Goal: Task Accomplishment & Management: Manage account settings

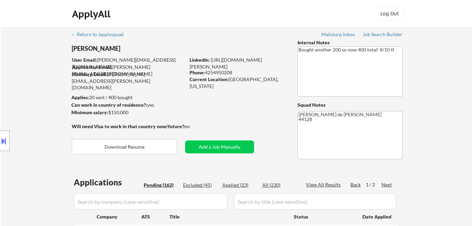
select select ""pending""
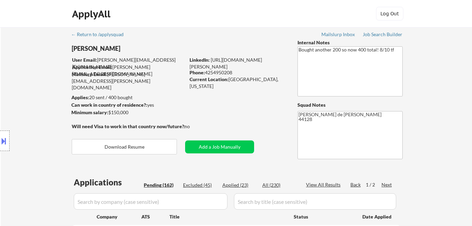
select select ""pending""
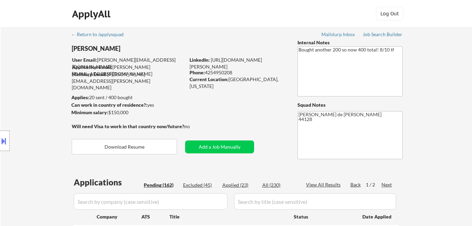
select select ""pending""
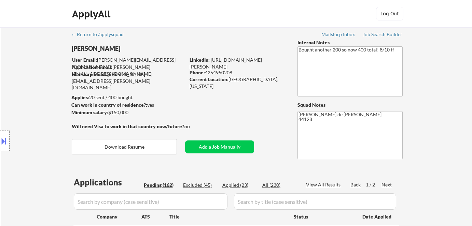
select select ""pending""
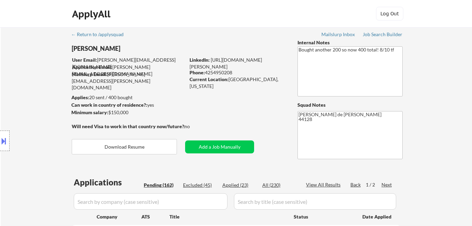
select select ""pending""
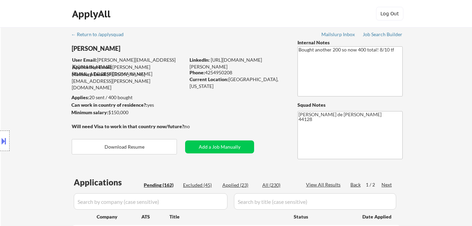
select select ""pending""
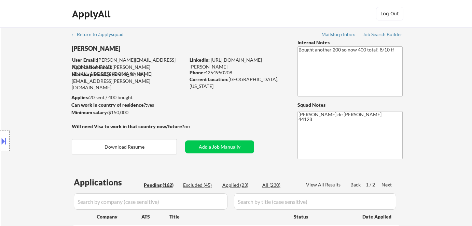
select select ""pending""
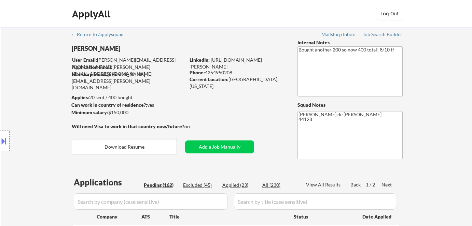
select select ""pending""
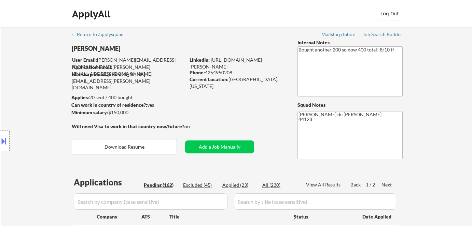
select select ""pending""
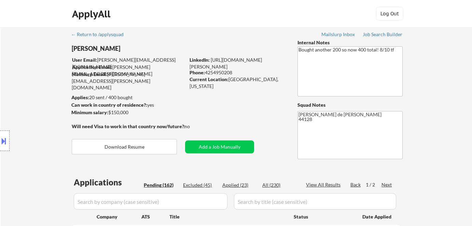
select select ""pending""
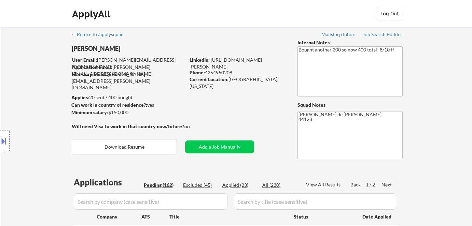
select select ""pending""
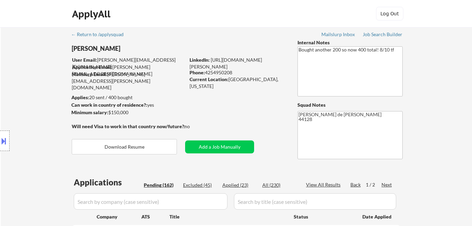
select select ""pending""
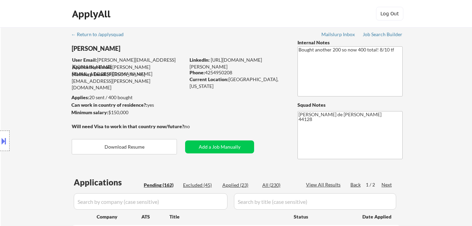
select select ""pending""
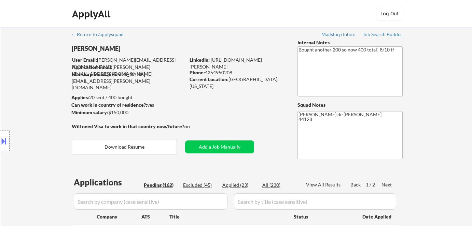
select select ""pending""
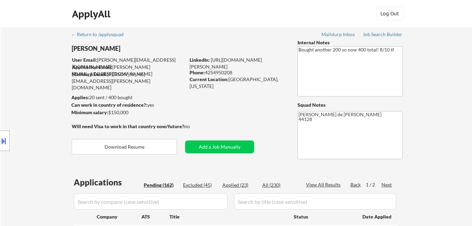
select select ""pending""
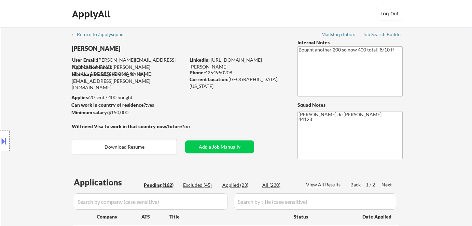
select select ""pending""
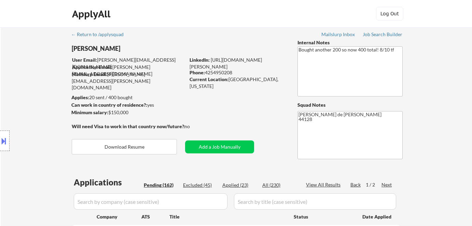
select select ""pending""
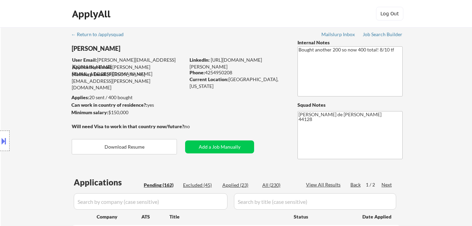
select select ""pending""
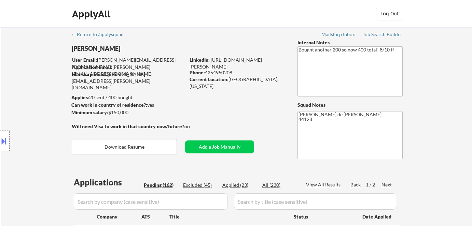
select select ""pending""
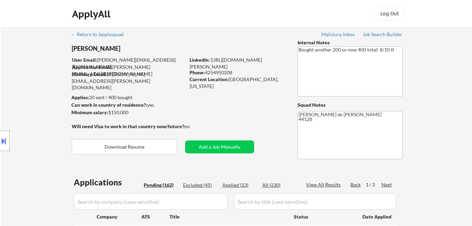
select select ""pending""
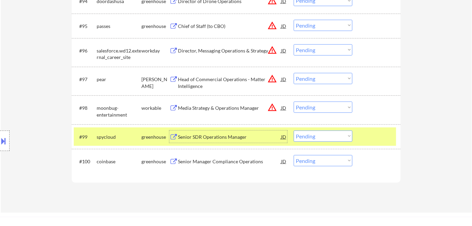
scroll to position [2728, 0]
click at [236, 164] on div "Senior Manager Compliance Operations" at bounding box center [229, 161] width 103 height 7
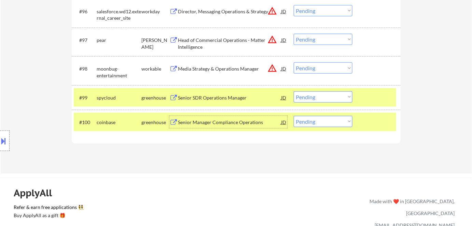
scroll to position [2756, 0]
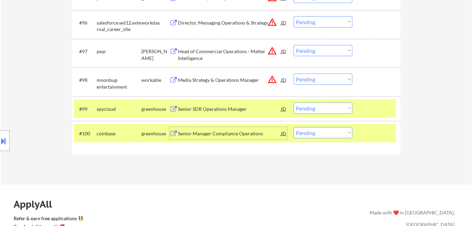
click at [342, 131] on select "Choose an option... Pending Applied Excluded (Questions) Excluded (Expired) Exc…" at bounding box center [322, 132] width 59 height 11
click at [293, 127] on select "Choose an option... Pending Applied Excluded (Questions) Excluded (Expired) Exc…" at bounding box center [322, 132] width 59 height 11
click at [241, 112] on div "Senior SDR Operations Manager" at bounding box center [229, 109] width 103 height 7
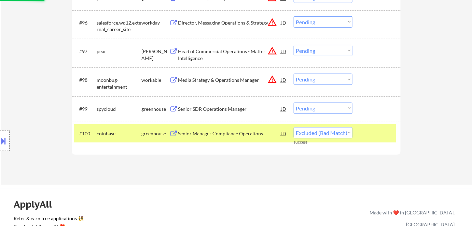
select select ""pending""
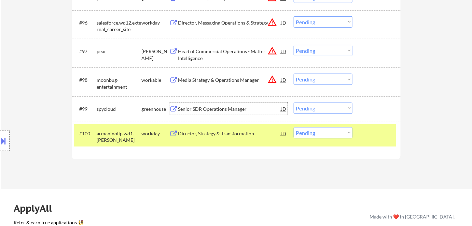
click at [324, 104] on select "Choose an option... Pending Applied Excluded (Questions) Excluded (Expired) Exc…" at bounding box center [322, 108] width 59 height 11
click at [293, 103] on select "Choose an option... Pending Applied Excluded (Questions) Excluded (Expired) Exc…" at bounding box center [322, 108] width 59 height 11
select select ""pending""
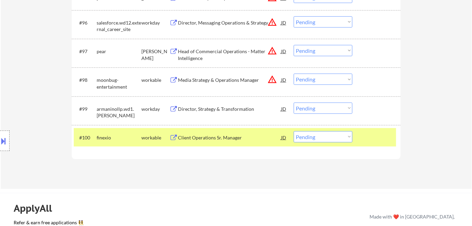
click at [226, 136] on div "Client Operations Sr. Manager" at bounding box center [229, 137] width 103 height 7
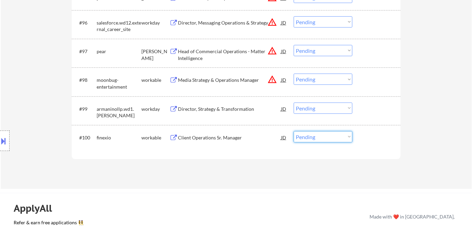
click at [307, 139] on select "Choose an option... Pending Applied Excluded (Questions) Excluded (Expired) Exc…" at bounding box center [322, 136] width 59 height 11
click at [293, 131] on select "Choose an option... Pending Applied Excluded (Questions) Excluded (Expired) Exc…" at bounding box center [322, 136] width 59 height 11
click at [201, 135] on div "Chief of Staff, Mission" at bounding box center [229, 137] width 103 height 7
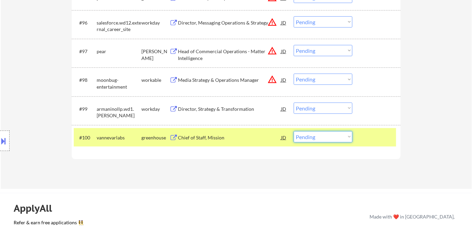
click at [343, 134] on select "Choose an option... Pending Applied Excluded (Questions) Excluded (Expired) Exc…" at bounding box center [322, 136] width 59 height 11
click at [293, 131] on select "Choose an option... Pending Applied Excluded (Questions) Excluded (Expired) Exc…" at bounding box center [322, 136] width 59 height 11
click at [200, 138] on div "Director of HR Operations" at bounding box center [229, 137] width 103 height 7
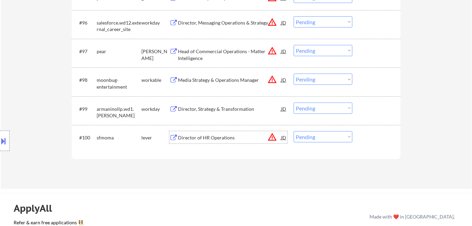
click at [324, 134] on select "Choose an option... Pending Applied Excluded (Questions) Excluded (Expired) Exc…" at bounding box center [322, 136] width 59 height 11
click at [293, 131] on select "Choose an option... Pending Applied Excluded (Questions) Excluded (Expired) Exc…" at bounding box center [322, 136] width 59 height 11
select select ""pending""
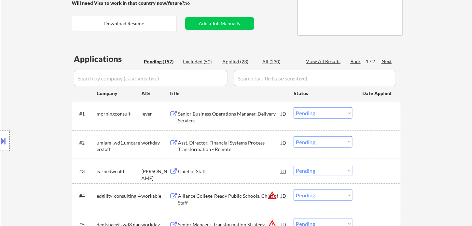
scroll to position [124, 0]
click at [391, 59] on div "Next" at bounding box center [386, 61] width 11 height 7
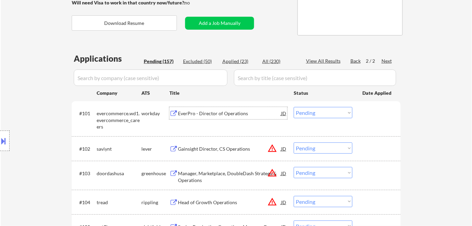
click at [234, 115] on div "EverPro - Director of Operations" at bounding box center [229, 113] width 103 height 7
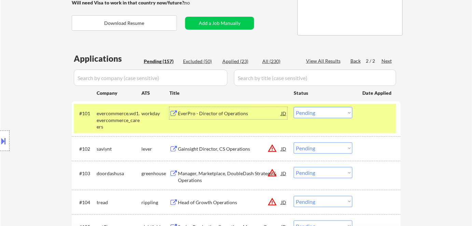
click at [316, 114] on select "Choose an option... Pending Applied Excluded (Questions) Excluded (Expired) Exc…" at bounding box center [322, 112] width 59 height 11
click at [293, 107] on select "Choose an option... Pending Applied Excluded (Questions) Excluded (Expired) Exc…" at bounding box center [322, 112] width 59 height 11
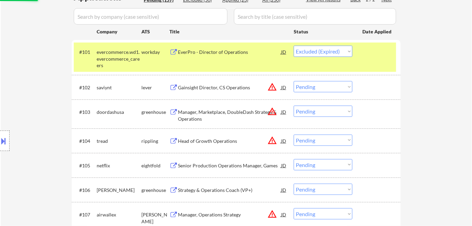
scroll to position [186, 0]
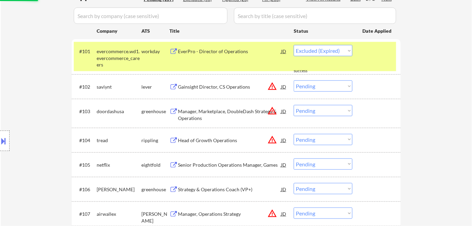
click at [247, 87] on div "Gainsight Director, CS Operations" at bounding box center [229, 87] width 103 height 7
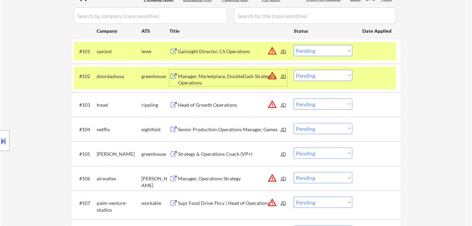
click at [229, 47] on div "Gainsight Director, CS Operations" at bounding box center [229, 51] width 103 height 12
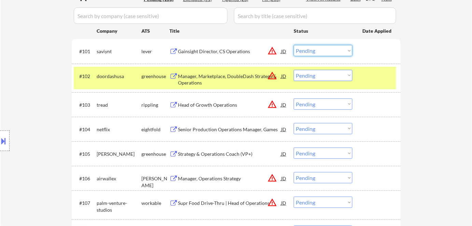
click at [309, 53] on select "Choose an option... Pending Applied Excluded (Questions) Excluded (Expired) Exc…" at bounding box center [322, 50] width 59 height 11
click at [293, 45] on select "Choose an option... Pending Applied Excluded (Questions) Excluded (Expired) Exc…" at bounding box center [322, 50] width 59 height 11
select select ""pending""
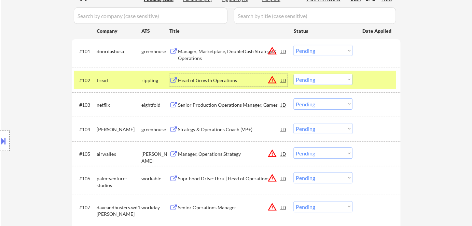
click at [230, 77] on div "Head of Growth Operations" at bounding box center [229, 80] width 103 height 7
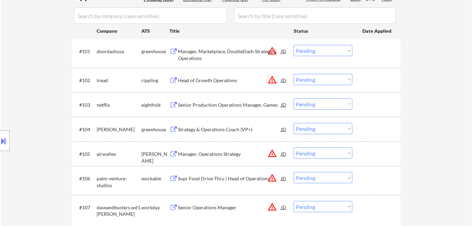
click at [273, 80] on button "warning_amber" at bounding box center [272, 80] width 10 height 10
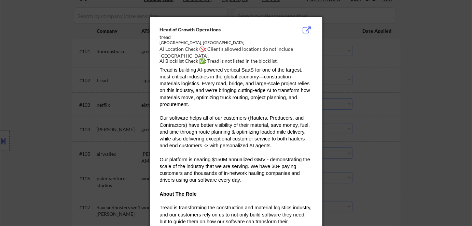
click at [462, 129] on div at bounding box center [236, 113] width 472 height 226
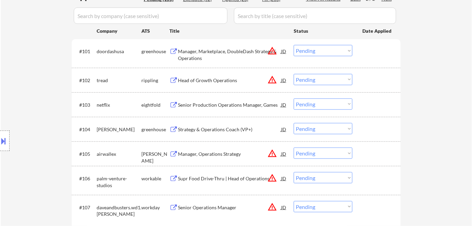
click at [0, 142] on button at bounding box center [4, 140] width 8 height 11
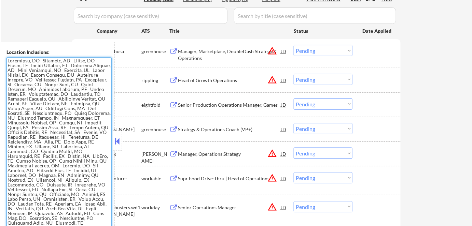
scroll to position [514, 0]
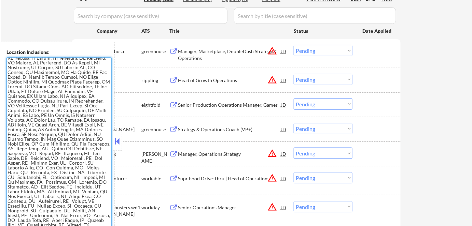
click at [117, 142] on button at bounding box center [118, 141] width 8 height 10
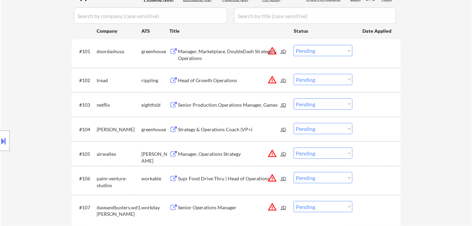
click at [275, 78] on button "warning_amber" at bounding box center [272, 80] width 10 height 10
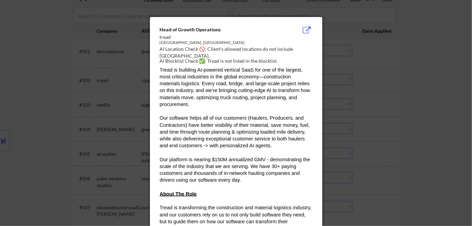
click at [421, 113] on div at bounding box center [236, 113] width 472 height 226
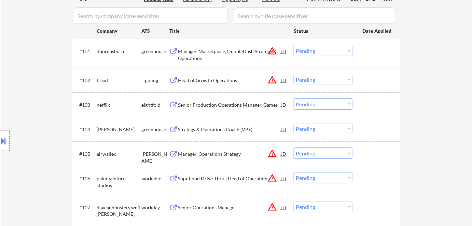
click at [315, 81] on select "Choose an option... Pending Applied Excluded (Questions) Excluded (Expired) Exc…" at bounding box center [322, 79] width 59 height 11
click at [293, 74] on select "Choose an option... Pending Applied Excluded (Questions) Excluded (Expired) Exc…" at bounding box center [322, 79] width 59 height 11
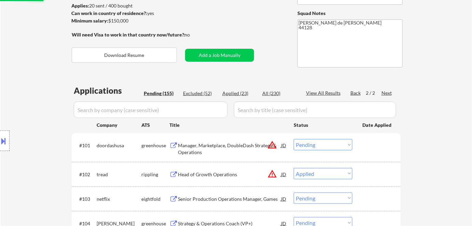
scroll to position [93, 0]
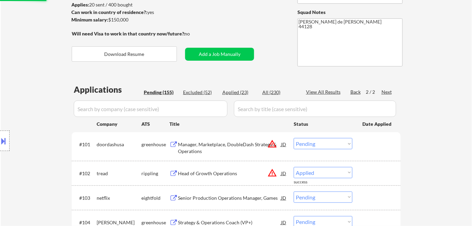
select select ""pending""
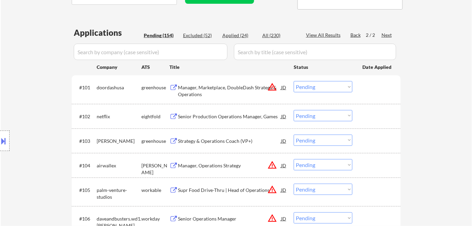
scroll to position [155, 0]
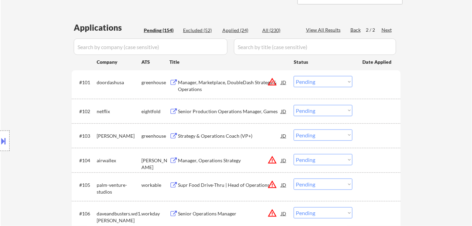
click at [226, 135] on div "Strategy & Operations Coach (VP+)" at bounding box center [229, 136] width 103 height 7
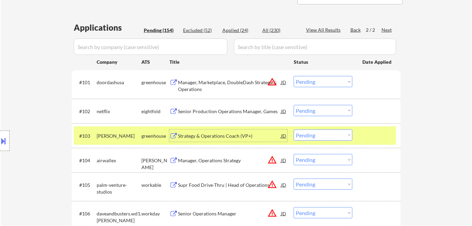
click at [326, 136] on select "Choose an option... Pending Applied Excluded (Questions) Excluded (Expired) Exc…" at bounding box center [322, 135] width 59 height 11
click at [293, 130] on select "Choose an option... Pending Applied Excluded (Questions) Excluded (Expired) Exc…" at bounding box center [322, 135] width 59 height 11
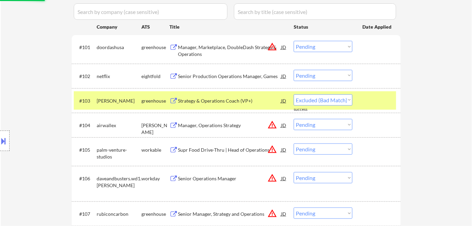
select select ""pending""
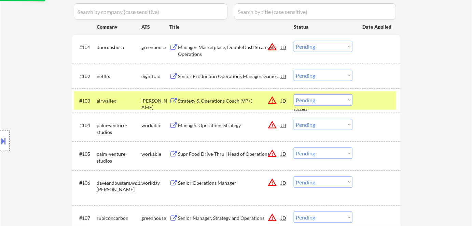
scroll to position [217, 0]
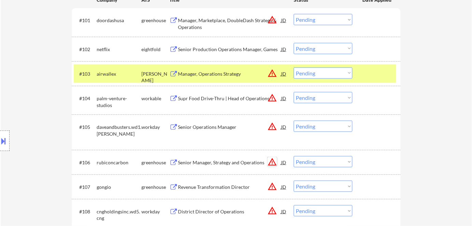
click at [273, 164] on button "warning_amber" at bounding box center [272, 162] width 10 height 10
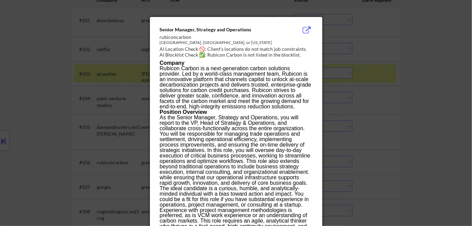
click at [419, 155] on div at bounding box center [236, 113] width 472 height 226
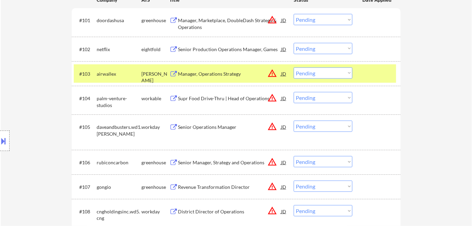
click at [240, 159] on div "Senior Manager, Strategy and Operations" at bounding box center [229, 162] width 103 height 7
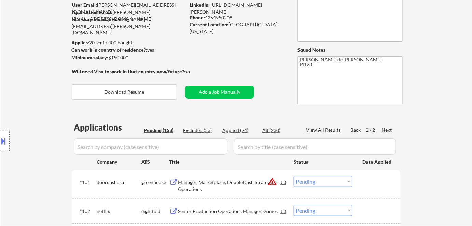
scroll to position [62, 0]
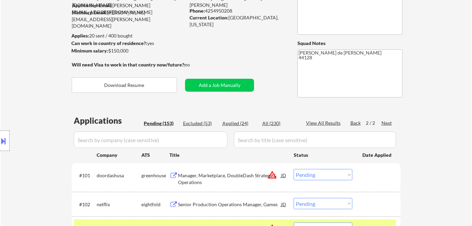
click at [245, 120] on div "Applied (24)" at bounding box center [239, 123] width 34 height 7
select select ""applied""
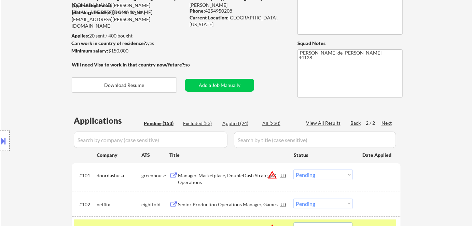
select select ""applied""
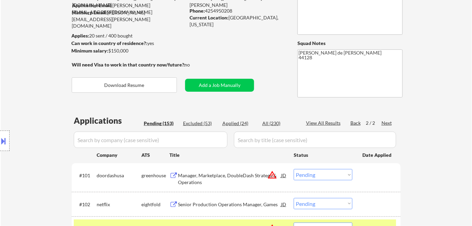
select select ""applied""
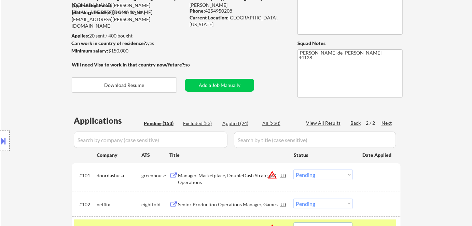
select select ""applied""
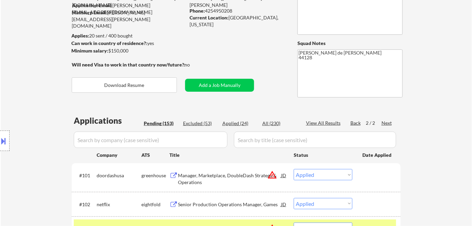
select select ""applied""
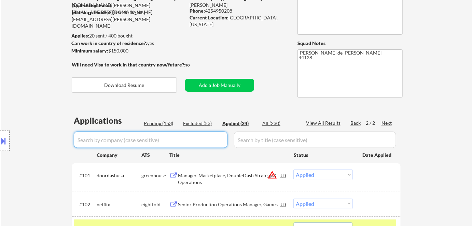
click at [185, 141] on input "input" at bounding box center [151, 140] width 154 height 16
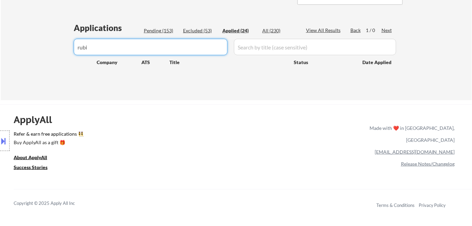
scroll to position [155, 0]
type input "rubi"
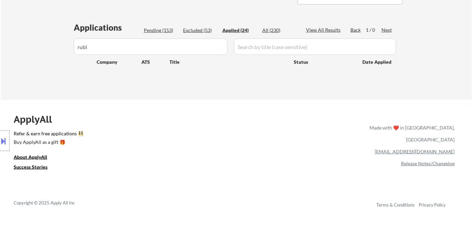
click at [163, 25] on div "Applications Pending (153) Excluded (53) Applied (24) All (230) View All Result…" at bounding box center [236, 54] width 329 height 65
click at [158, 31] on div "Pending (153)" at bounding box center [161, 30] width 34 height 7
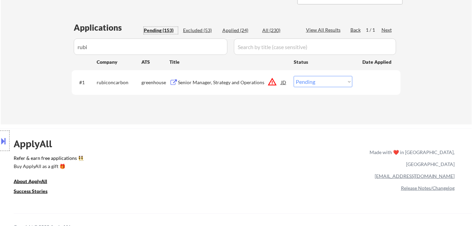
click at [355, 87] on div "#1 rubiconcarbon greenhouse Senior Manager, Strategy and Operations JD warning_…" at bounding box center [235, 82] width 322 height 18
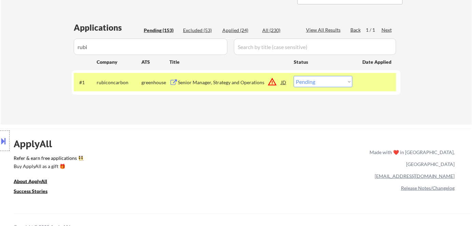
click at [340, 82] on select "Choose an option... Pending Applied Excluded (Questions) Excluded (Expired) Exc…" at bounding box center [322, 81] width 59 height 11
select select ""excluded""
click at [293, 76] on select "Choose an option... Pending Applied Excluded (Questions) Excluded (Expired) Exc…" at bounding box center [322, 81] width 59 height 11
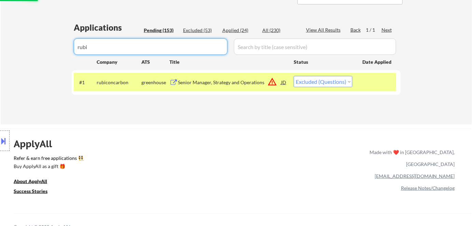
drag, startPoint x: 179, startPoint y: 44, endPoint x: 24, endPoint y: 42, distance: 155.0
click at [173, 32] on div "Pending (153)" at bounding box center [161, 30] width 34 height 7
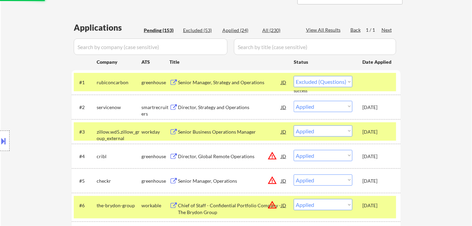
select select ""pending""
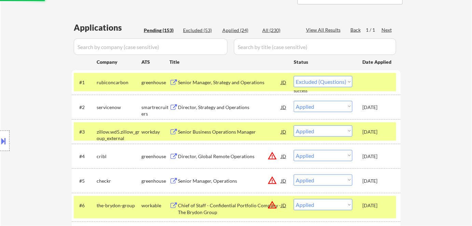
select select ""pending""
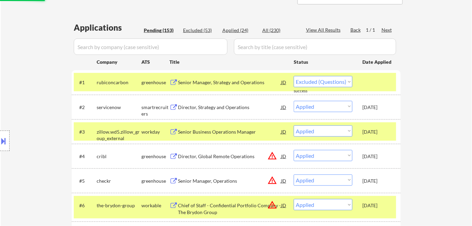
select select ""pending""
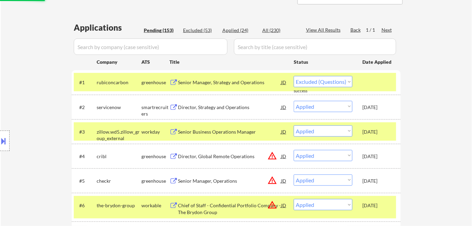
select select ""pending""
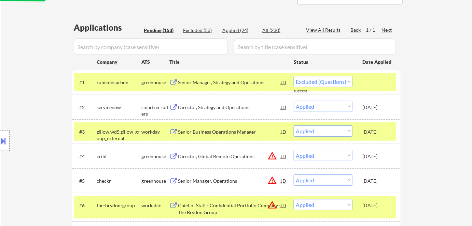
select select ""pending""
click at [169, 32] on div "Pending (153)" at bounding box center [161, 30] width 34 height 7
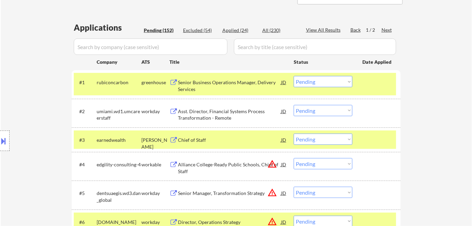
click at [389, 31] on div "Next" at bounding box center [386, 30] width 11 height 7
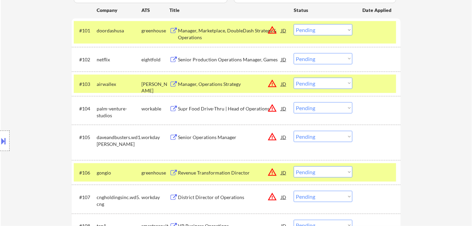
scroll to position [217, 0]
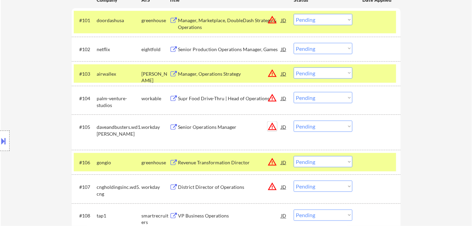
click at [269, 125] on button "warning_amber" at bounding box center [272, 127] width 10 height 10
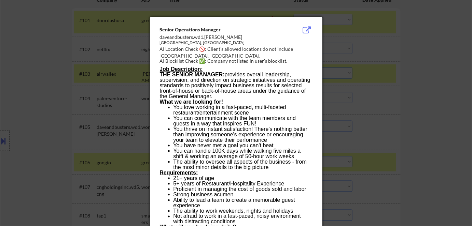
click at [400, 159] on div at bounding box center [236, 113] width 472 height 226
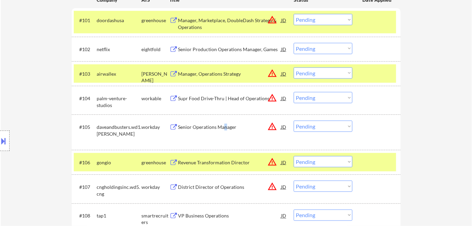
click at [225, 126] on div "Senior Operations Manager" at bounding box center [229, 127] width 103 height 7
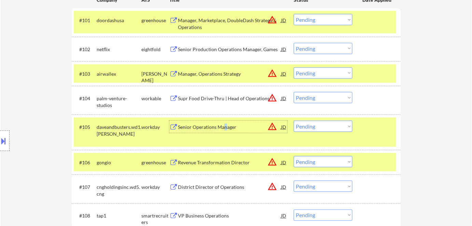
drag, startPoint x: 339, startPoint y: 127, endPoint x: 339, endPoint y: 131, distance: 4.4
click at [339, 127] on select "Choose an option... Pending Applied Excluded (Questions) Excluded (Expired) Exc…" at bounding box center [322, 126] width 59 height 11
click at [293, 121] on select "Choose an option... Pending Applied Excluded (Questions) Excluded (Expired) Exc…" at bounding box center [322, 126] width 59 height 11
select select ""pending""
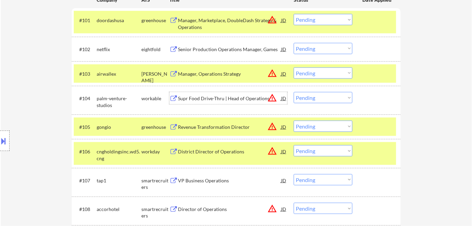
click at [254, 103] on div "Supr Food Drive-Thru | Head of Operations" at bounding box center [229, 98] width 103 height 12
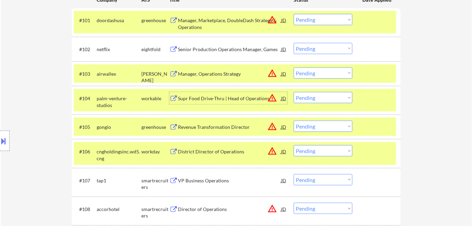
click at [314, 97] on select "Choose an option... Pending Applied Excluded (Questions) Excluded (Expired) Exc…" at bounding box center [322, 97] width 59 height 11
click at [293, 92] on select "Choose an option... Pending Applied Excluded (Questions) Excluded (Expired) Exc…" at bounding box center [322, 97] width 59 height 11
click at [272, 151] on button "warning_amber" at bounding box center [272, 151] width 10 height 10
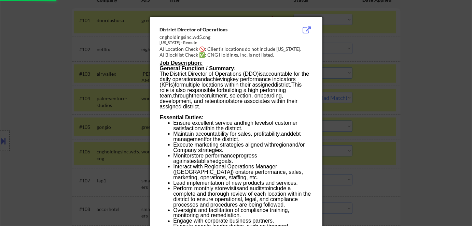
click at [400, 139] on div at bounding box center [236, 113] width 472 height 226
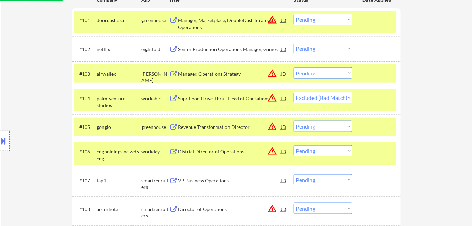
click at [205, 151] on div "District Director of Operations" at bounding box center [229, 151] width 103 height 7
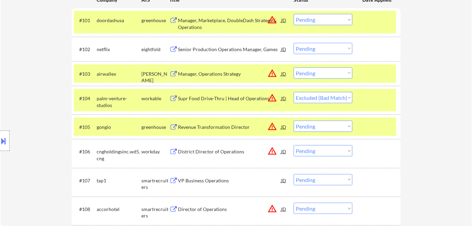
select select ""pending""
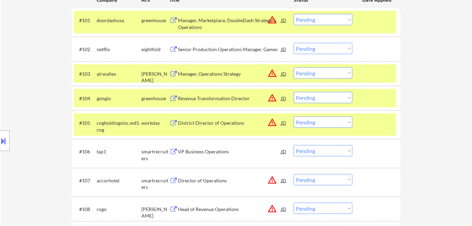
click at [2, 138] on button at bounding box center [4, 140] width 8 height 11
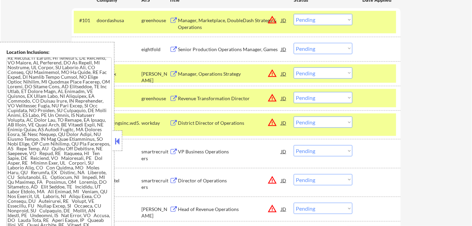
scroll to position [307, 0]
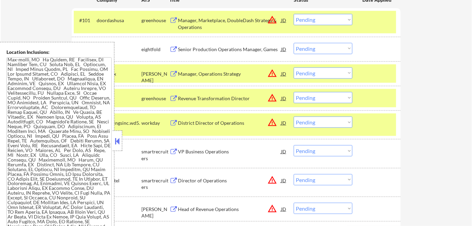
click at [119, 143] on button at bounding box center [118, 141] width 8 height 10
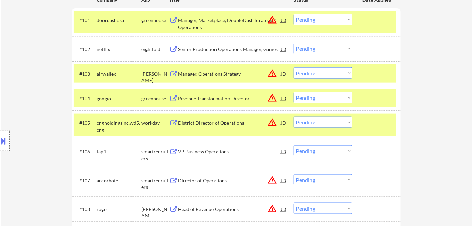
type textarea "[PERSON_NAME] de [PERSON_NAME] 44128 Cngholdingsin - Driver's Licence"
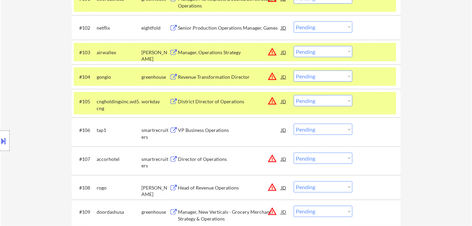
scroll to position [248, 0]
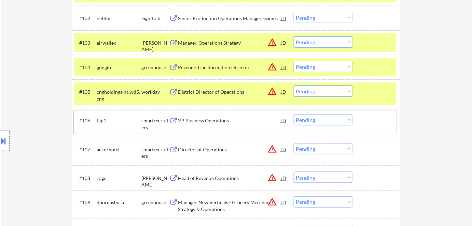
click at [202, 113] on div "#106 tap1 smartrecruiters VP Business Operations JD warning_amber Choose an opt…" at bounding box center [235, 122] width 322 height 23
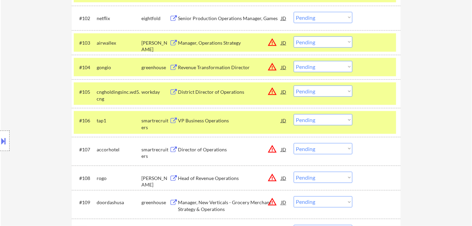
click at [202, 119] on div "VP Business Operations" at bounding box center [229, 120] width 103 height 7
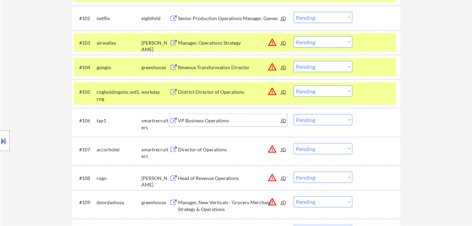
click at [322, 123] on select "Choose an option... Pending Applied Excluded (Questions) Excluded (Expired) Exc…" at bounding box center [322, 119] width 59 height 11
click at [293, 114] on select "Choose an option... Pending Applied Excluded (Questions) Excluded (Expired) Exc…" at bounding box center [322, 119] width 59 height 11
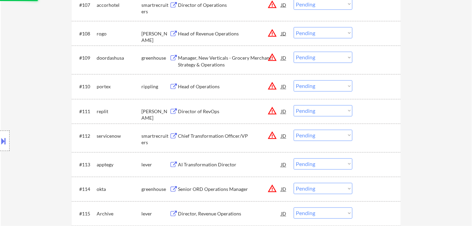
scroll to position [403, 0]
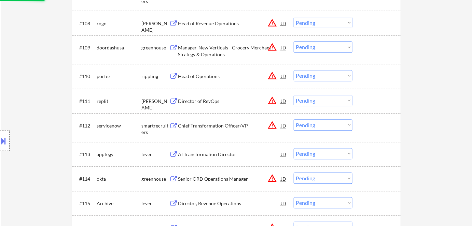
select select ""pending""
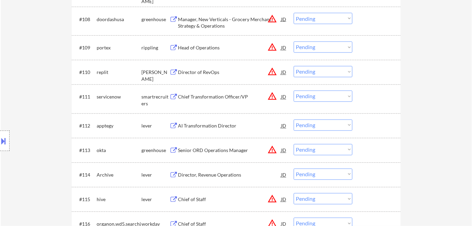
click at [273, 46] on button "warning_amber" at bounding box center [272, 48] width 10 height 10
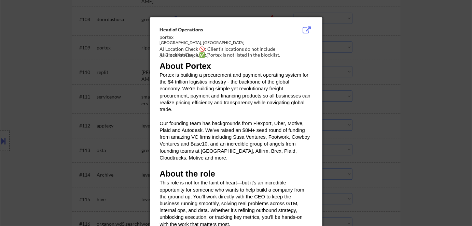
click at [414, 76] on div at bounding box center [236, 113] width 472 height 226
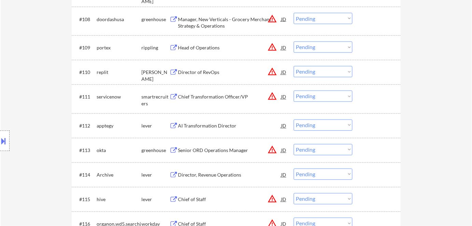
click at [210, 45] on div "Head of Operations" at bounding box center [229, 48] width 103 height 7
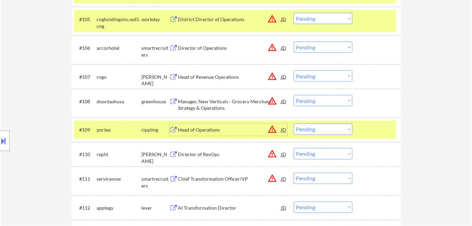
scroll to position [327, 0]
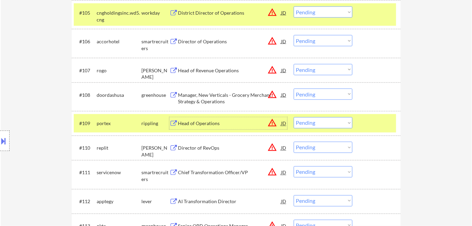
click at [270, 121] on button "warning_amber" at bounding box center [272, 123] width 10 height 10
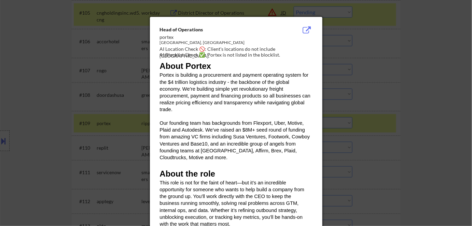
click at [404, 153] on div at bounding box center [236, 113] width 472 height 226
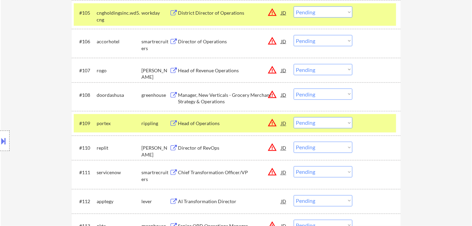
click at [306, 125] on select "Choose an option... Pending Applied Excluded (Questions) Excluded (Expired) Exc…" at bounding box center [322, 122] width 59 height 11
click at [293, 117] on select "Choose an option... Pending Applied Excluded (Questions) Excluded (Expired) Exc…" at bounding box center [322, 122] width 59 height 11
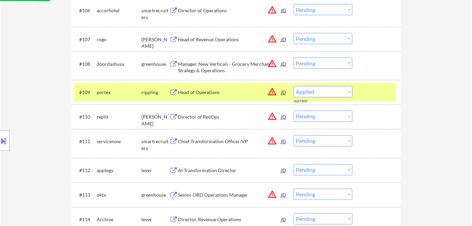
select select ""pending""
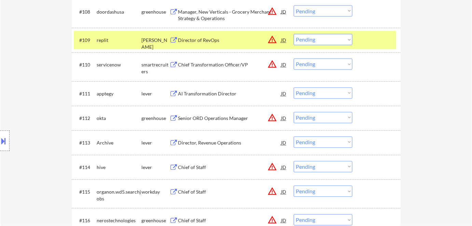
scroll to position [420, 0]
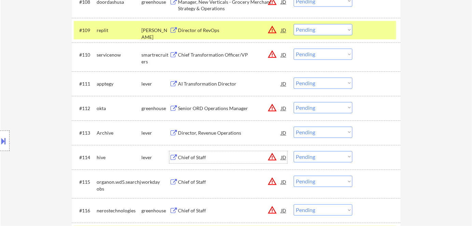
click at [201, 156] on div "Chief of Staff" at bounding box center [229, 158] width 103 height 7
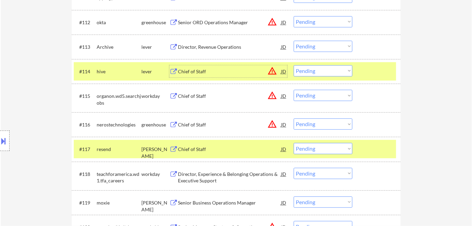
scroll to position [513, 0]
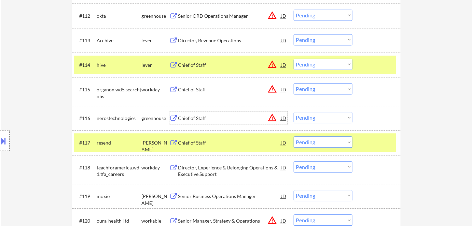
click at [191, 115] on div "Chief of Staff" at bounding box center [229, 118] width 103 height 7
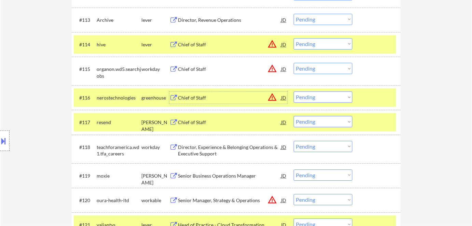
scroll to position [544, 0]
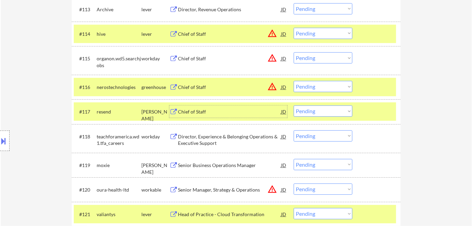
click at [201, 109] on div "Chief of Staff" at bounding box center [229, 112] width 103 height 7
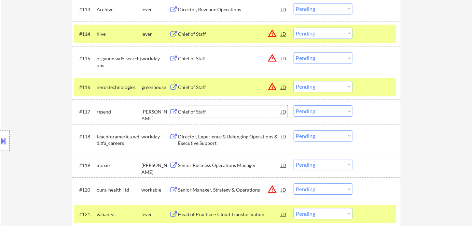
click at [315, 111] on select "Choose an option... Pending Applied Excluded (Questions) Excluded (Expired) Exc…" at bounding box center [322, 110] width 59 height 11
click at [293, 105] on select "Choose an option... Pending Applied Excluded (Questions) Excluded (Expired) Exc…" at bounding box center [322, 110] width 59 height 11
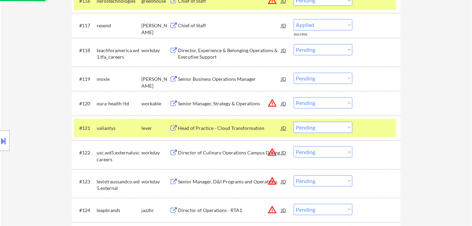
scroll to position [637, 0]
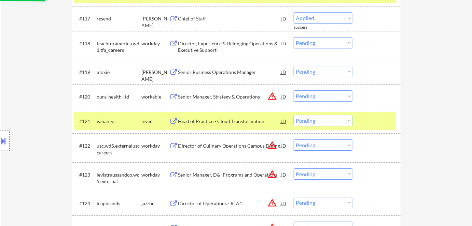
select select ""pending""
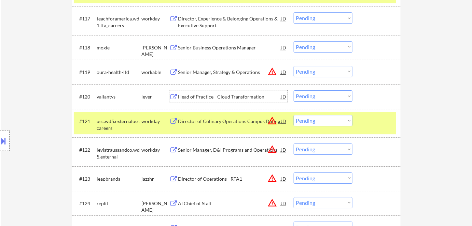
click at [235, 94] on div "Head of Practice - Cloud Transformation" at bounding box center [229, 97] width 103 height 7
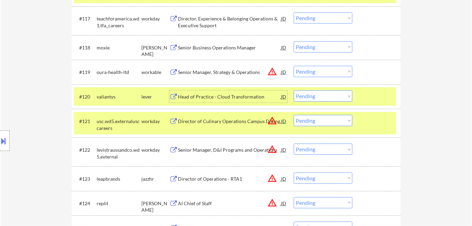
click at [317, 98] on select "Choose an option... Pending Applied Excluded (Questions) Excluded (Expired) Exc…" at bounding box center [322, 95] width 59 height 11
click at [293, 90] on select "Choose an option... Pending Applied Excluded (Questions) Excluded (Expired) Exc…" at bounding box center [322, 95] width 59 height 11
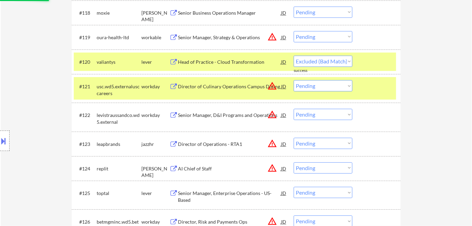
select select ""pending""
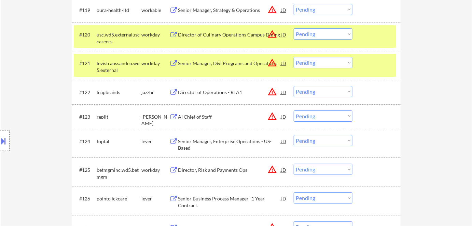
click at [226, 92] on div "Director of Operations - RTA1" at bounding box center [229, 92] width 103 height 7
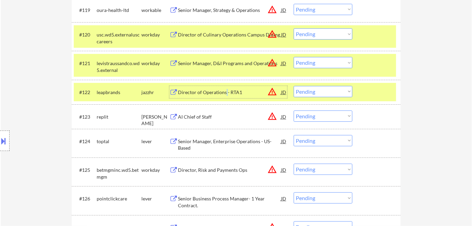
click at [274, 92] on button "warning_amber" at bounding box center [272, 92] width 10 height 10
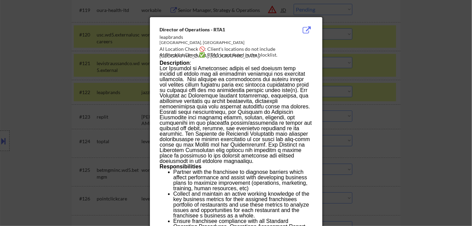
click at [411, 129] on div at bounding box center [236, 113] width 472 height 226
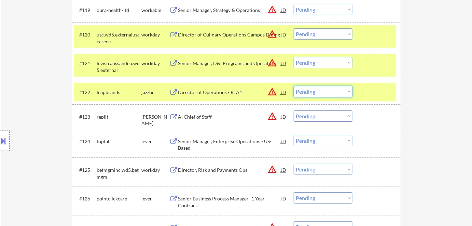
drag, startPoint x: 309, startPoint y: 91, endPoint x: 315, endPoint y: 96, distance: 7.8
click at [310, 91] on select "Choose an option... Pending Applied Excluded (Questions) Excluded (Expired) Exc…" at bounding box center [322, 91] width 59 height 11
click at [293, 86] on select "Choose an option... Pending Applied Excluded (Questions) Excluded (Expired) Exc…" at bounding box center [322, 91] width 59 height 11
click at [206, 114] on div "AI Chief of Staff" at bounding box center [229, 117] width 103 height 7
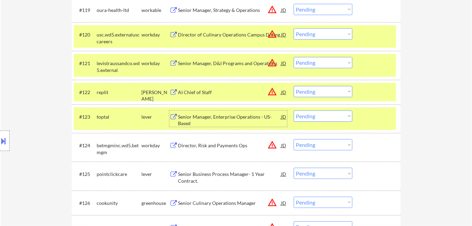
click at [310, 90] on select "Choose an option... Pending Applied Excluded (Questions) Excluded (Expired) Exc…" at bounding box center [322, 91] width 59 height 11
click at [293, 86] on select "Choose an option... Pending Applied Excluded (Questions) Excluded (Expired) Exc…" at bounding box center [322, 91] width 59 height 11
select select ""pending""
click at [189, 120] on div "Senior Manager, Enterprise Operations - US-Based" at bounding box center [229, 120] width 103 height 13
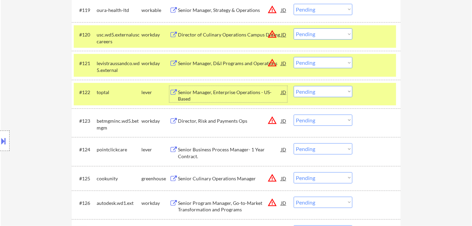
click at [212, 94] on div "Senior Manager, Enterprise Operations - US-Based" at bounding box center [229, 95] width 103 height 13
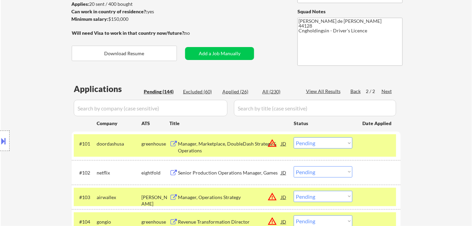
scroll to position [74, 0]
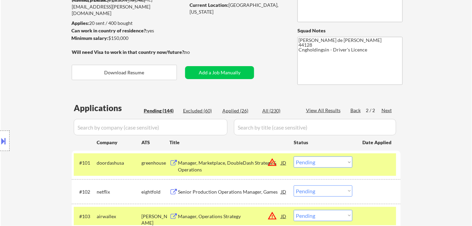
click at [236, 112] on div "Applied (26)" at bounding box center [239, 110] width 34 height 7
select select ""applied""
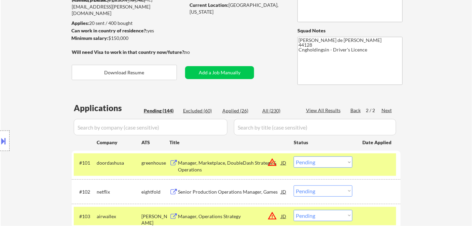
select select ""applied""
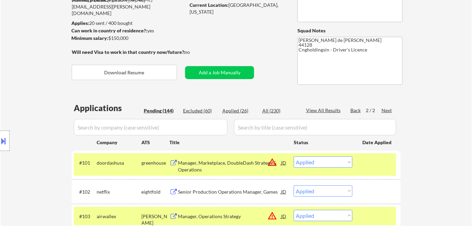
select select ""applied""
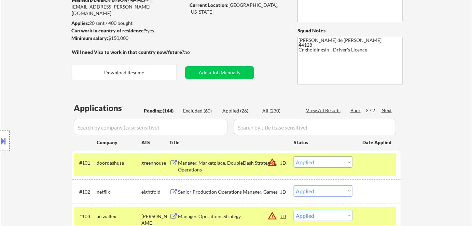
select select ""applied""
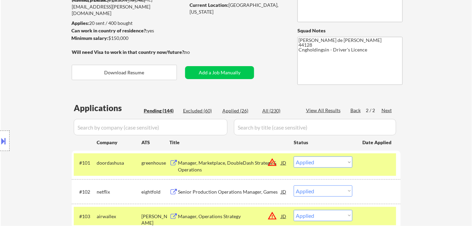
select select ""applied""
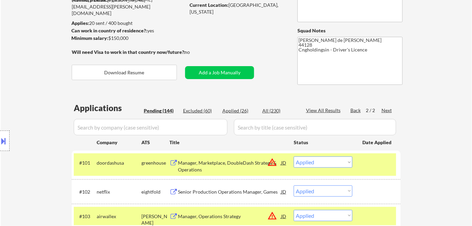
select select ""applied""
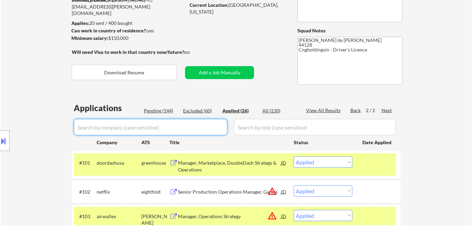
click at [195, 124] on input "input" at bounding box center [151, 127] width 154 height 16
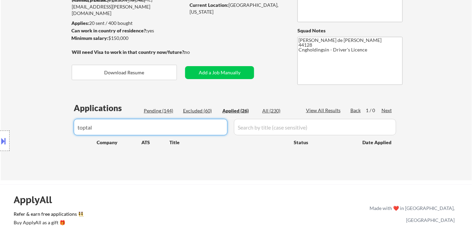
type input "toptal"
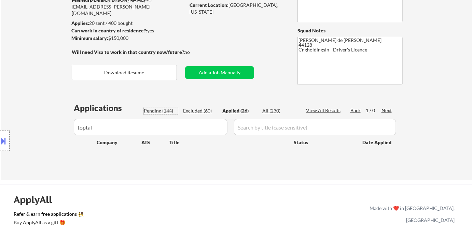
click at [150, 110] on div "Pending (144)" at bounding box center [161, 110] width 34 height 7
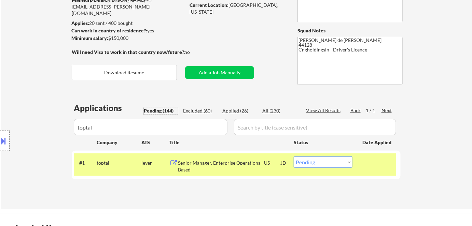
click at [307, 166] on select "Choose an option... Pending Applied Excluded (Questions) Excluded (Expired) Exc…" at bounding box center [322, 162] width 59 height 11
select select ""excluded""
click at [293, 157] on select "Choose an option... Pending Applied Excluded (Questions) Excluded (Expired) Exc…" at bounding box center [322, 162] width 59 height 11
drag, startPoint x: 120, startPoint y: 128, endPoint x: 0, endPoint y: 128, distance: 119.8
click at [11, 128] on body "← Return to /applysquad Mailslurp Inbox Job Search Builder Taylor Schmitt User …" at bounding box center [236, 39] width 472 height 226
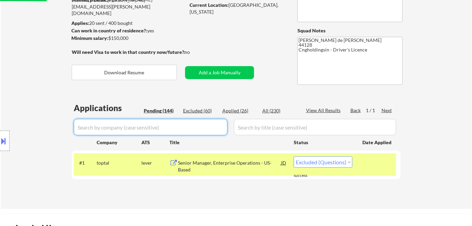
select select ""pending""
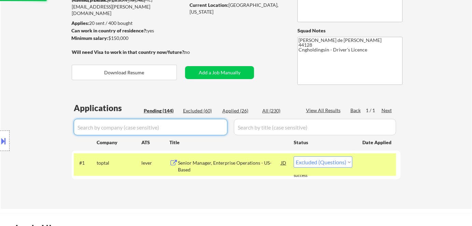
select select ""pending""
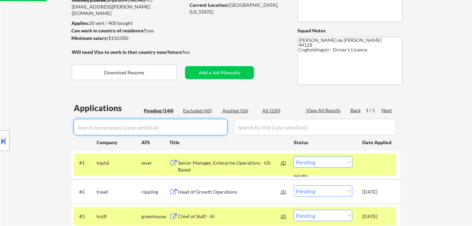
click at [170, 114] on div "Pending (144)" at bounding box center [161, 110] width 34 height 7
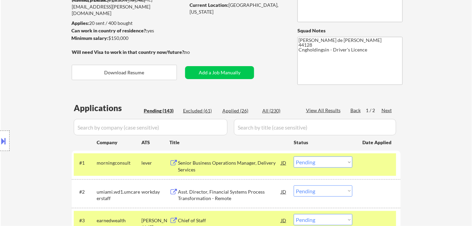
click at [385, 110] on div "Next" at bounding box center [386, 110] width 11 height 7
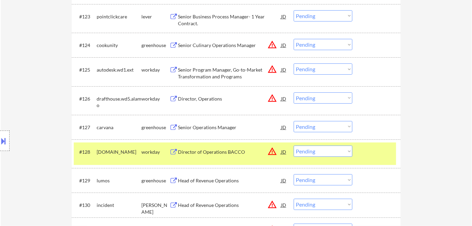
scroll to position [814, 0]
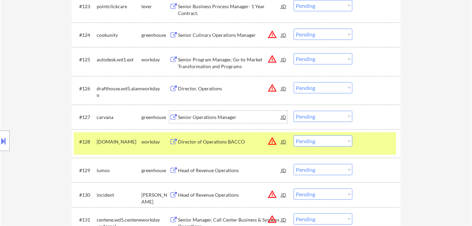
click at [219, 116] on div "Senior Operations Manager" at bounding box center [229, 117] width 103 height 7
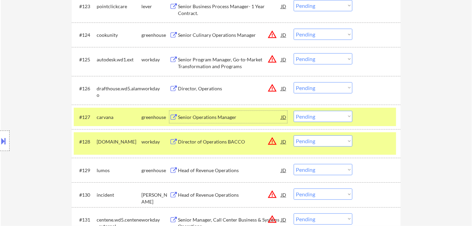
click at [7, 141] on button at bounding box center [4, 140] width 8 height 11
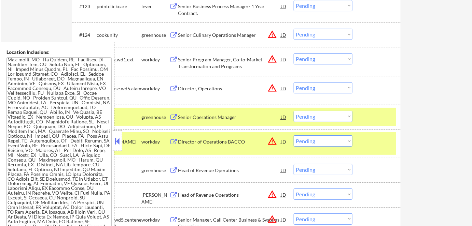
scroll to position [6, 0]
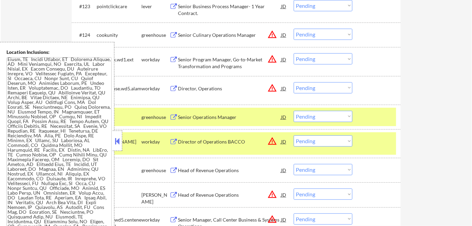
click at [121, 147] on div at bounding box center [118, 141] width 10 height 20
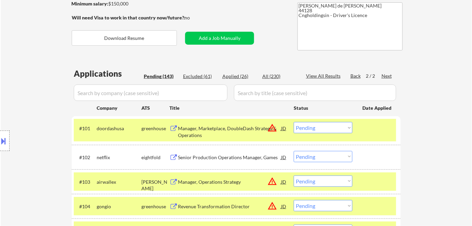
scroll to position [95, 0]
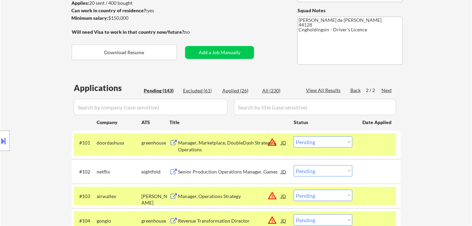
drag, startPoint x: 235, startPoint y: 91, endPoint x: 216, endPoint y: 103, distance: 22.4
click at [234, 91] on div "Applied (26)" at bounding box center [239, 90] width 34 height 7
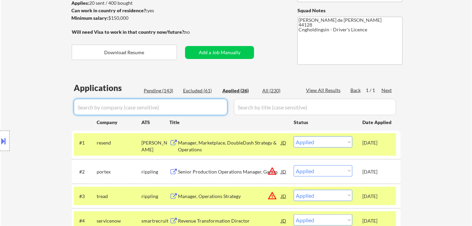
click at [199, 110] on input "input" at bounding box center [151, 107] width 154 height 16
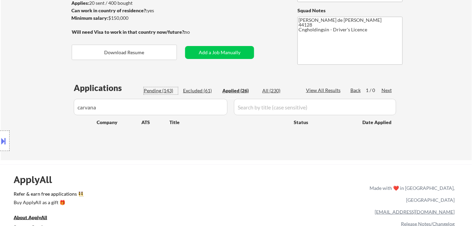
click at [168, 91] on div "Pending (143)" at bounding box center [161, 90] width 34 height 7
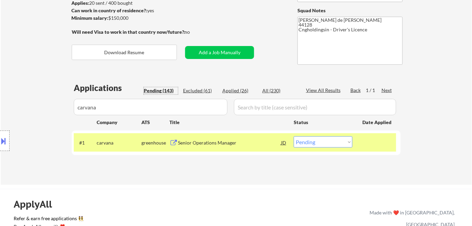
click at [229, 142] on div "Senior Operations Manager" at bounding box center [229, 143] width 103 height 7
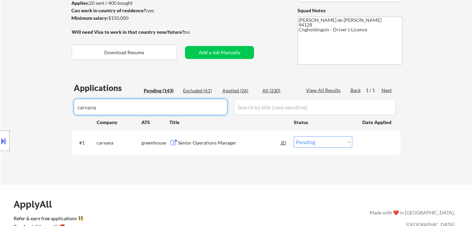
drag, startPoint x: 155, startPoint y: 106, endPoint x: 0, endPoint y: 91, distance: 155.4
click at [0, 93] on body "← Return to /applysquad Mailslurp Inbox Job Search Builder Taylor Schmitt User …" at bounding box center [236, 18] width 472 height 226
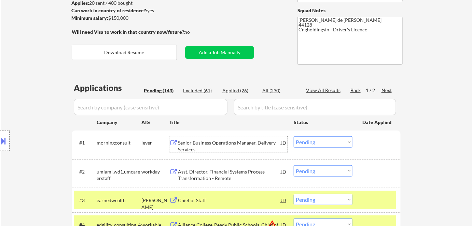
click at [202, 141] on div "Senior Business Operations Manager, Delivery Services" at bounding box center [229, 146] width 103 height 13
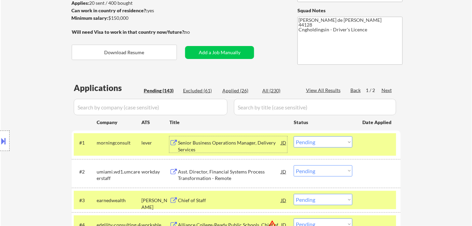
click at [145, 102] on input "input" at bounding box center [151, 107] width 154 height 16
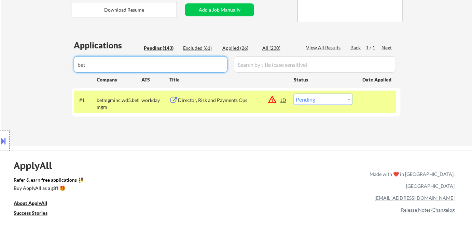
scroll to position [156, 0]
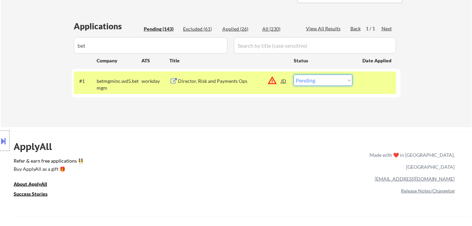
drag, startPoint x: 314, startPoint y: 74, endPoint x: 316, endPoint y: 80, distance: 6.5
click at [314, 75] on select "Choose an option... Pending Applied Excluded (Questions) Excluded (Expired) Exc…" at bounding box center [322, 80] width 59 height 11
click at [293, 75] on select "Choose an option... Pending Applied Excluded (Questions) Excluded (Expired) Exc…" at bounding box center [322, 80] width 59 height 11
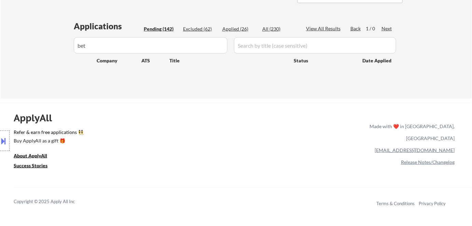
click at [3, 143] on button at bounding box center [4, 140] width 8 height 11
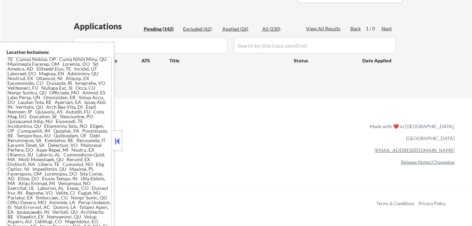
click at [118, 141] on button at bounding box center [118, 141] width 8 height 10
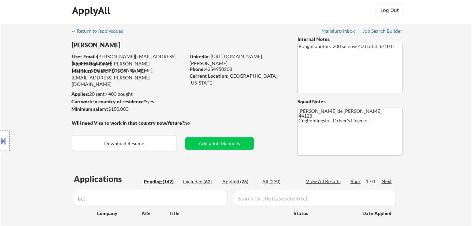
scroll to position [1, 0]
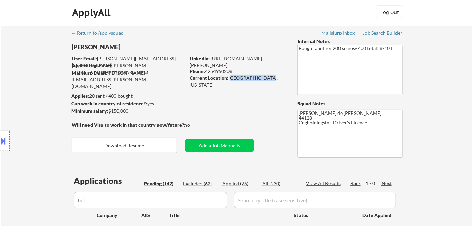
drag, startPoint x: 230, startPoint y: 78, endPoint x: 262, endPoint y: 80, distance: 32.1
click at [262, 80] on div "Current Location: [GEOGRAPHIC_DATA], [US_STATE]" at bounding box center [237, 81] width 97 height 13
copy div "[GEOGRAPHIC_DATA], [US_STATE]"
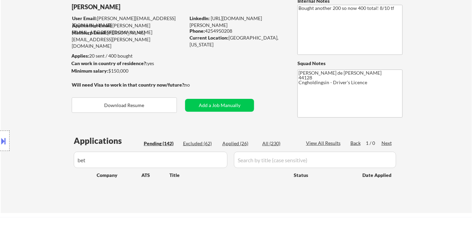
scroll to position [62, 0]
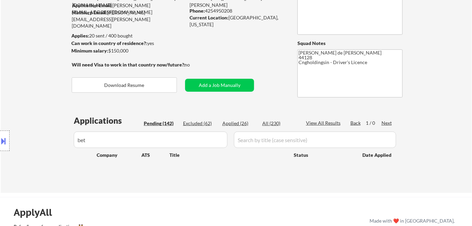
drag, startPoint x: 71, startPoint y: 144, endPoint x: 62, endPoint y: 144, distance: 9.2
click at [62, 144] on div "Location Inclusions:" at bounding box center [61, 141] width 122 height 198
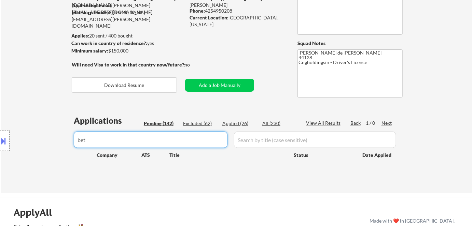
drag, startPoint x: 149, startPoint y: 142, endPoint x: 54, endPoint y: 132, distance: 96.0
click at [52, 134] on body "← Return to /applysquad Mailslurp Inbox Job Search Builder Taylor Schmitt User …" at bounding box center [236, 51] width 472 height 226
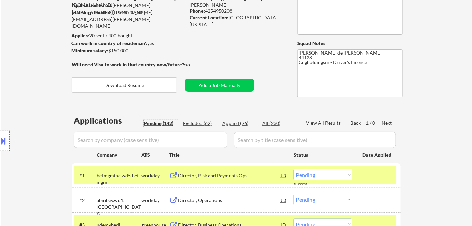
click at [157, 124] on div "Pending (142)" at bounding box center [161, 123] width 34 height 7
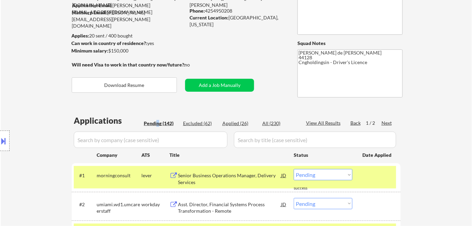
click at [321, 174] on select "Choose an option... Pending Applied Excluded (Questions) Excluded (Expired) Exc…" at bounding box center [322, 174] width 59 height 11
click at [293, 169] on select "Choose an option... Pending Applied Excluded (Questions) Excluded (Expired) Exc…" at bounding box center [322, 174] width 59 height 11
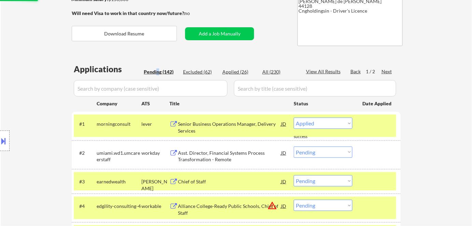
scroll to position [124, 0]
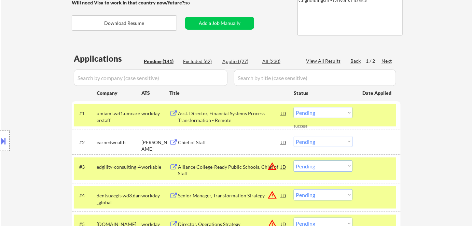
click at [201, 139] on div "Chief of Staff" at bounding box center [229, 142] width 103 height 7
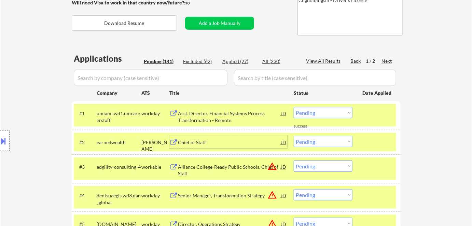
click at [315, 144] on select "Choose an option... Pending Applied Excluded (Questions) Excluded (Expired) Exc…" at bounding box center [322, 141] width 59 height 11
click at [293, 136] on select "Choose an option... Pending Applied Excluded (Questions) Excluded (Expired) Exc…" at bounding box center [322, 141] width 59 height 11
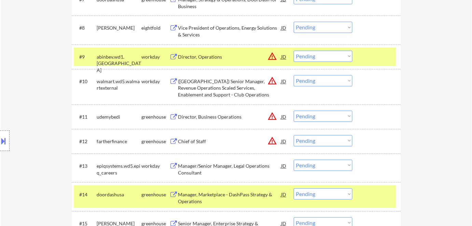
scroll to position [434, 0]
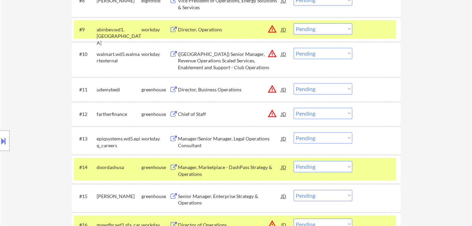
click at [272, 113] on button "warning_amber" at bounding box center [272, 114] width 10 height 10
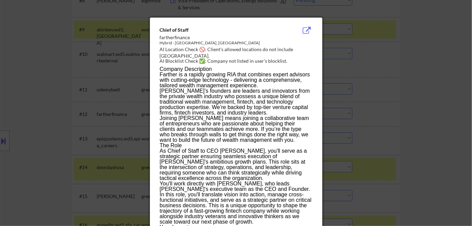
click at [420, 113] on div at bounding box center [236, 113] width 472 height 226
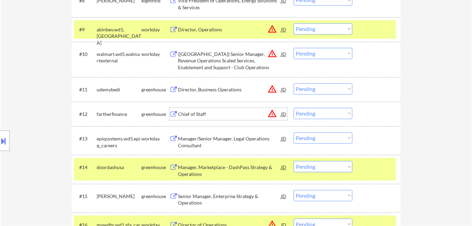
click at [193, 113] on div "Chief of Staff" at bounding box center [229, 114] width 103 height 7
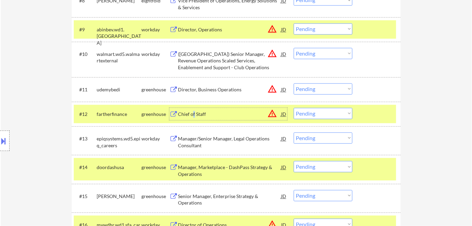
click at [3, 142] on button at bounding box center [4, 140] width 8 height 11
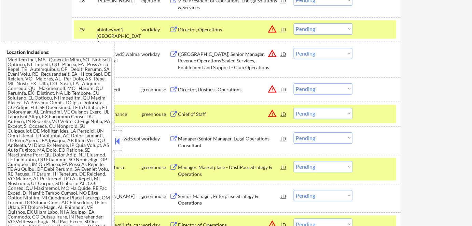
scroll to position [512, 0]
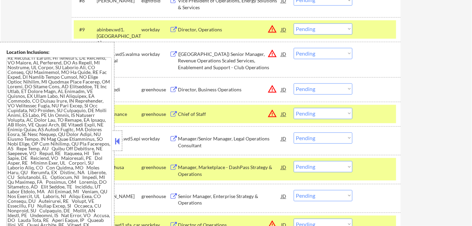
click at [119, 145] on button at bounding box center [118, 141] width 8 height 10
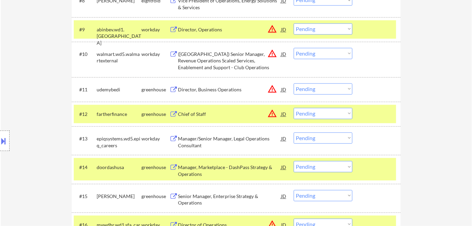
click at [326, 111] on select "Choose an option... Pending Applied Excluded (Questions) Excluded (Expired) Exc…" at bounding box center [322, 113] width 59 height 11
click at [293, 108] on select "Choose an option... Pending Applied Excluded (Questions) Excluded (Expired) Exc…" at bounding box center [322, 113] width 59 height 11
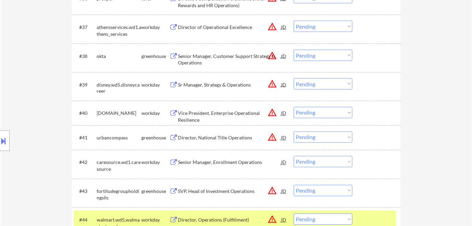
scroll to position [1210, 0]
click at [225, 85] on div "Sr Manager, Strategy & Operations" at bounding box center [229, 84] width 103 height 7
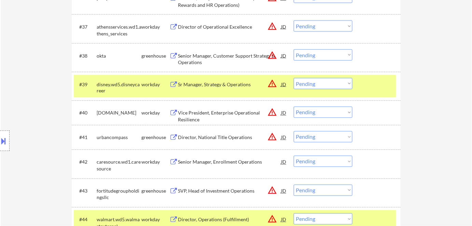
click at [5, 140] on button at bounding box center [4, 140] width 8 height 11
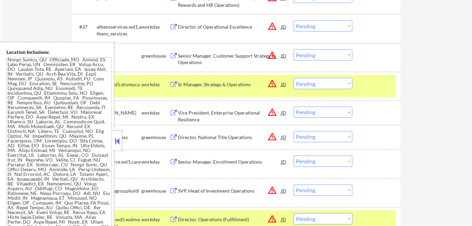
scroll to position [340, 0]
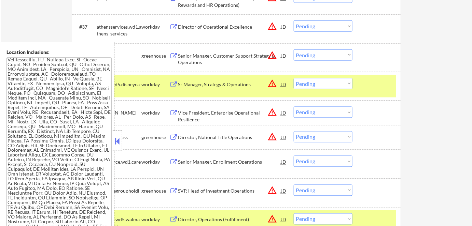
click at [117, 142] on button at bounding box center [118, 141] width 8 height 10
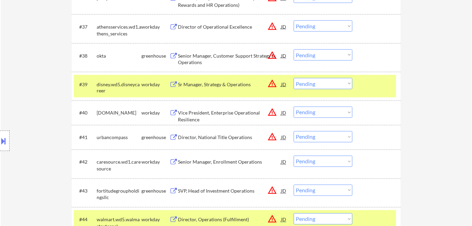
click at [273, 84] on button "warning_amber" at bounding box center [272, 84] width 10 height 10
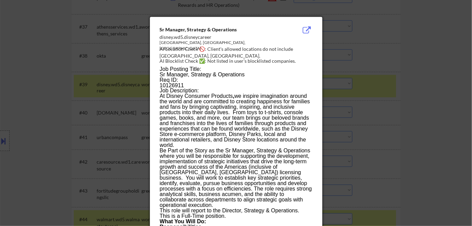
click at [371, 127] on div at bounding box center [236, 113] width 472 height 226
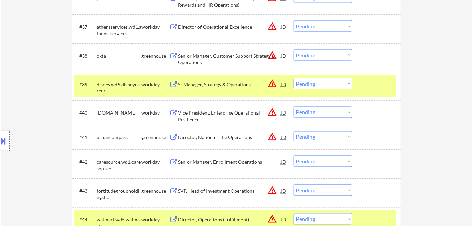
click at [317, 87] on select "Choose an option... Pending Applied Excluded (Questions) Excluded (Expired) Exc…" at bounding box center [322, 83] width 59 height 11
click at [293, 78] on select "Choose an option... Pending Applied Excluded (Questions) Excluded (Expired) Exc…" at bounding box center [322, 83] width 59 height 11
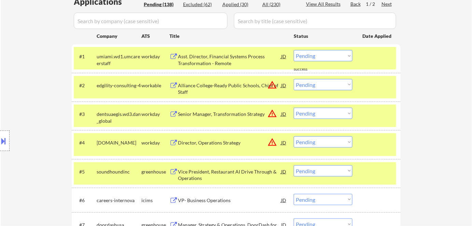
scroll to position [186, 0]
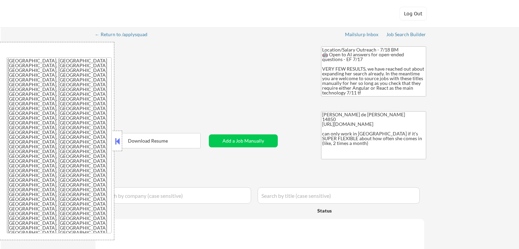
select select ""applied""
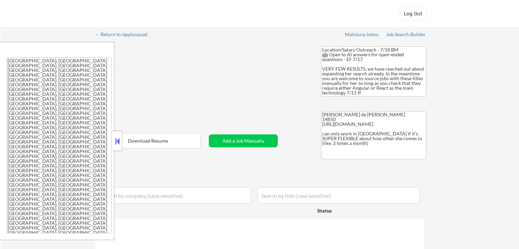
select select ""applied""
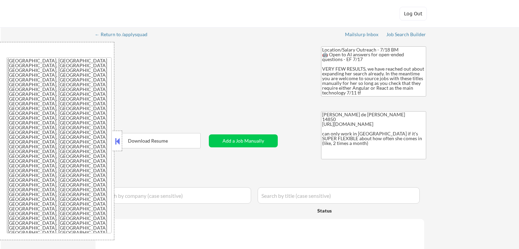
select select ""applied""
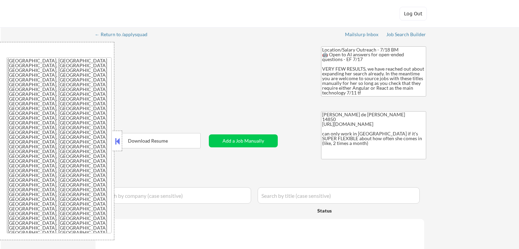
select select ""applied""
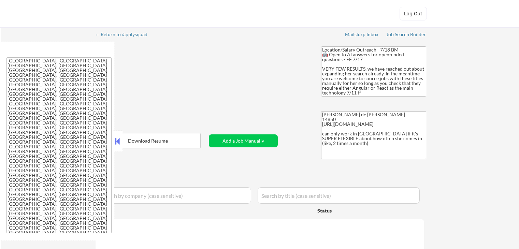
select select ""applied""
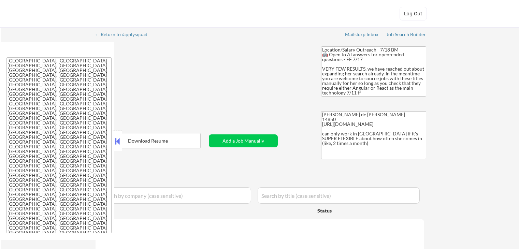
select select ""applied""
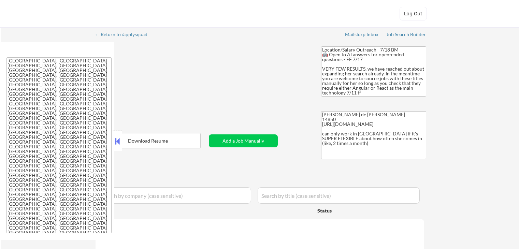
select select ""applied""
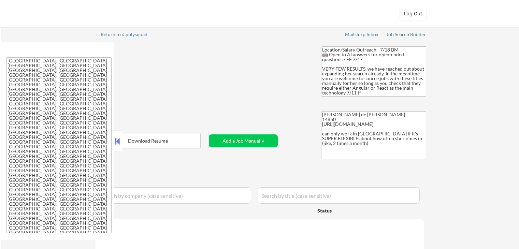
select select ""excluded__location_""
select select ""excluded__other_""
select select ""excluded__location_""
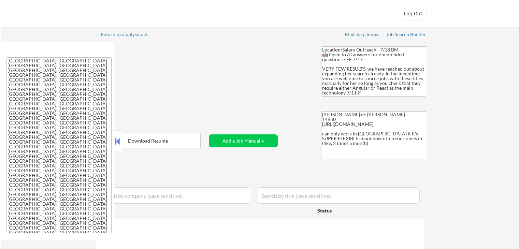
select select ""excluded__expired_""
select select ""excluded__location_""
select select ""excluded__expired_""
select select ""excluded__bad_match_""
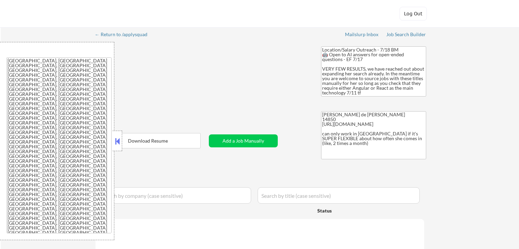
select select ""excluded""
select select ""excluded__expired_""
select select ""excluded__location_""
select select ""excluded__salary_""
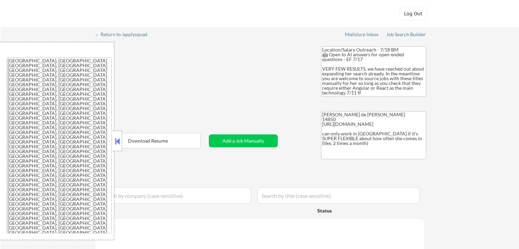
select select ""excluded__location_""
select select ""pending""
select select ""excluded__bad_match_""
select select ""excluded__expired_""
select select ""excluded""
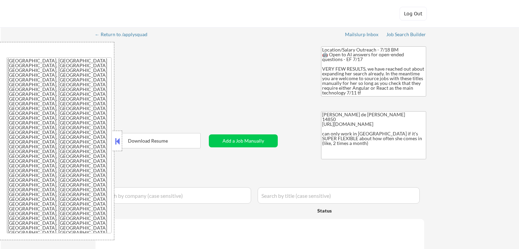
select select ""excluded__bad_match_""
select select ""excluded__location_""
select select ""excluded""
select select ""excluded__location_""
select select ""excluded__expired_""
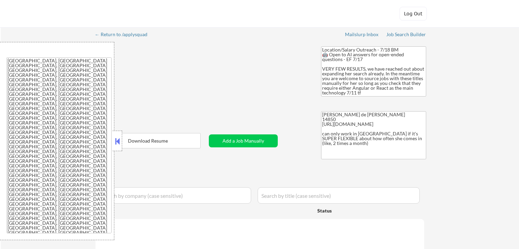
select select ""excluded__bad_match_""
select select ""excluded__other_""
select select ""excluded__location_""
select select ""excluded__bad_match_""
select select ""excluded__location_""
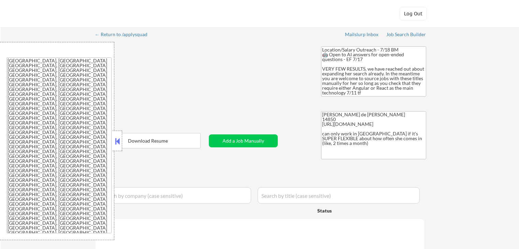
select select ""excluded__bad_match_""
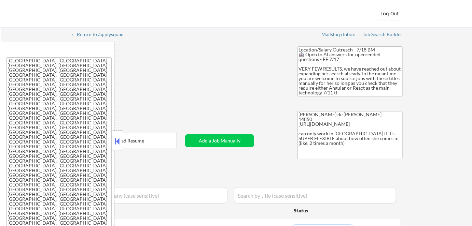
scroll to position [124, 0]
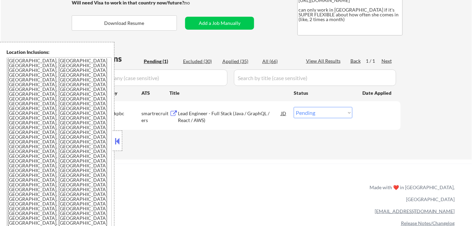
click at [120, 141] on button at bounding box center [118, 141] width 8 height 10
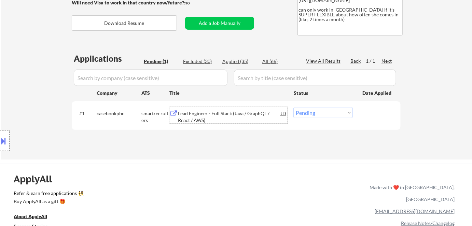
click at [202, 118] on div "Lead Engineer - Full Stack (Java / GraphQL / React / AWS)" at bounding box center [229, 116] width 103 height 13
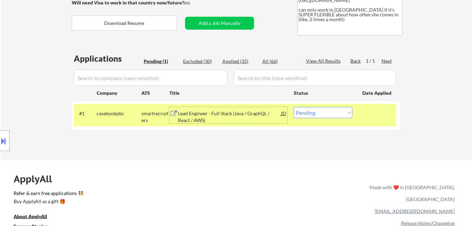
drag, startPoint x: 313, startPoint y: 113, endPoint x: 315, endPoint y: 117, distance: 5.1
click at [313, 113] on select "Choose an option... Pending Applied Excluded (Questions) Excluded (Expired) Exc…" at bounding box center [322, 112] width 59 height 11
click at [293, 107] on select "Choose an option... Pending Applied Excluded (Questions) Excluded (Expired) Exc…" at bounding box center [322, 112] width 59 height 11
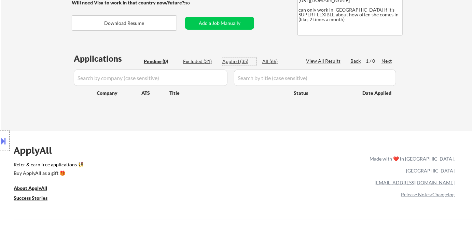
click at [241, 60] on div "Applied (35)" at bounding box center [239, 61] width 34 height 7
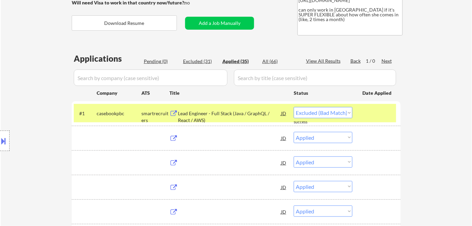
select select ""applied""
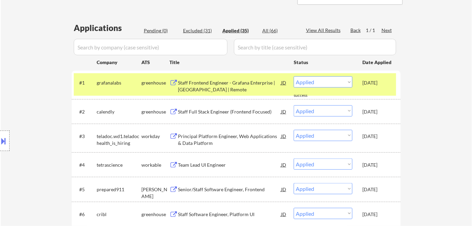
scroll to position [155, 0]
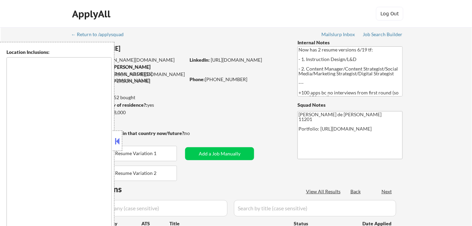
type textarea "Manhattan, NY Brooklyn, NY Jersey City, NJ Hoboken, NJ Weehawken, NJ Union City…"
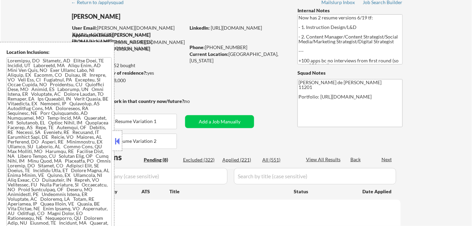
select select ""pending""
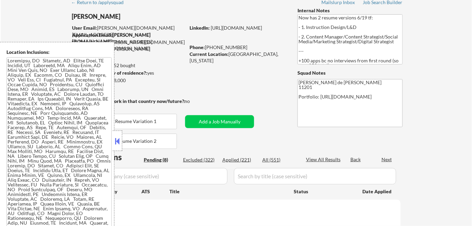
select select ""pending""
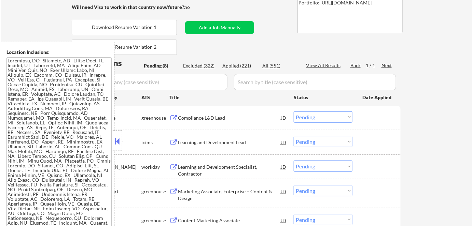
scroll to position [155, 0]
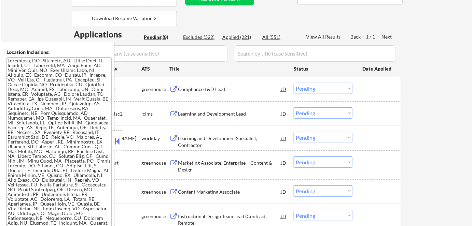
click at [112, 135] on div "Location Inclusions:" at bounding box center [57, 141] width 114 height 198
click at [115, 144] on button at bounding box center [118, 141] width 8 height 10
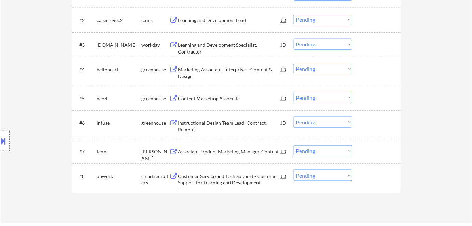
scroll to position [217, 0]
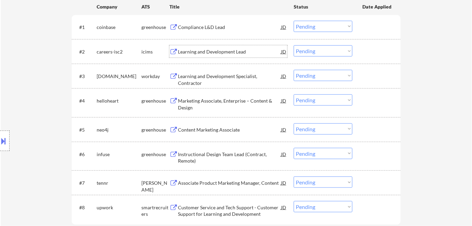
click at [219, 55] on div "Learning and Development Lead" at bounding box center [229, 51] width 103 height 7
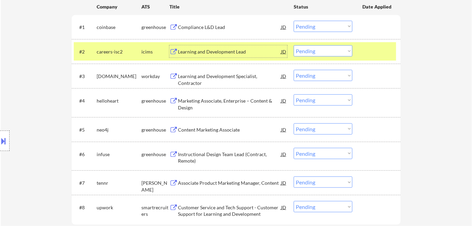
click at [310, 55] on select "Choose an option... Pending Applied Excluded (Questions) Excluded (Expired) Exc…" at bounding box center [322, 50] width 59 height 11
click at [293, 45] on select "Choose an option... Pending Applied Excluded (Questions) Excluded (Expired) Exc…" at bounding box center [322, 50] width 59 height 11
select select ""pending""
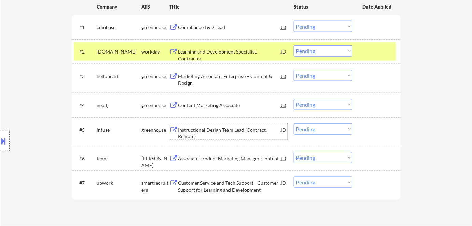
click at [242, 133] on div "Instructional Design Team Lead (Contract, Remote)" at bounding box center [229, 133] width 103 height 13
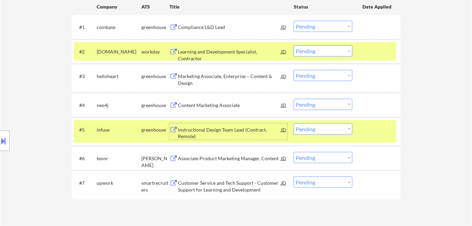
click at [317, 129] on select "Choose an option... Pending Applied Excluded (Questions) Excluded (Expired) Exc…" at bounding box center [322, 129] width 59 height 11
click at [293, 124] on select "Choose an option... Pending Applied Excluded (Questions) Excluded (Expired) Exc…" at bounding box center [322, 129] width 59 height 11
select select ""pending""
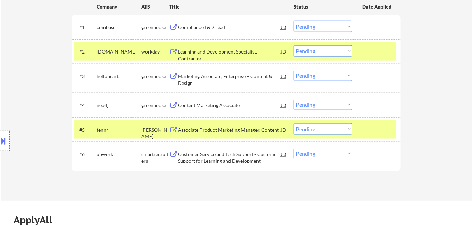
click at [240, 53] on div "Learning and Development Specialist, Contractor" at bounding box center [229, 54] width 103 height 13
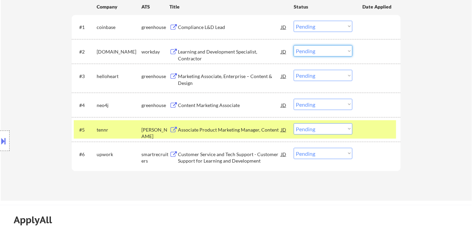
click at [328, 56] on select "Choose an option... Pending Applied Excluded (Questions) Excluded (Expired) Exc…" at bounding box center [322, 50] width 59 height 11
click at [293, 45] on select "Choose an option... Pending Applied Excluded (Questions) Excluded (Expired) Exc…" at bounding box center [322, 50] width 59 height 11
select select ""pending""
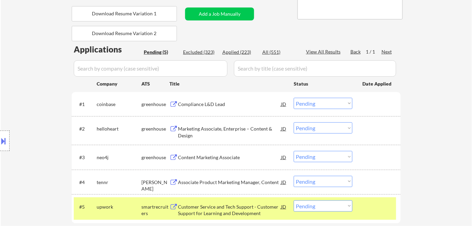
scroll to position [124, 0]
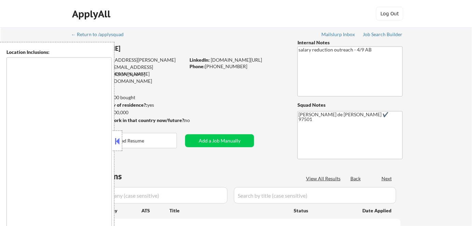
type textarea "Medford, OR Central Point, OR Phoenix, OR Jacksonville, OR Talent, OR Eagle Poi…"
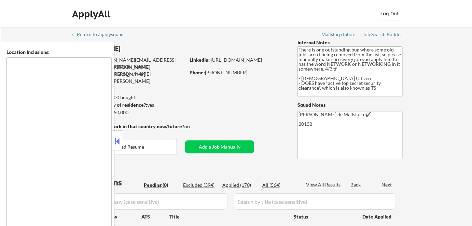
type textarea "[GEOGRAPHIC_DATA], [GEOGRAPHIC_DATA] [GEOGRAPHIC_DATA], [GEOGRAPHIC_DATA] [GEOG…"
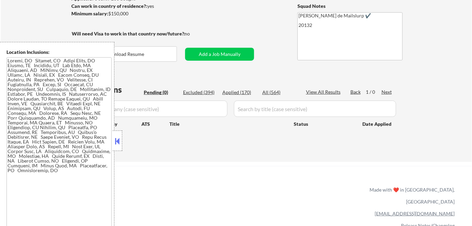
scroll to position [124, 0]
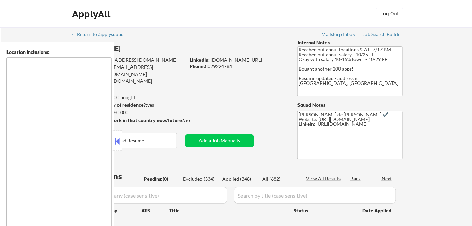
type textarea "Remote, [GEOGRAPHIC_DATA] [GEOGRAPHIC_DATA], [GEOGRAPHIC_DATA] [GEOGRAPHIC_DATA…"
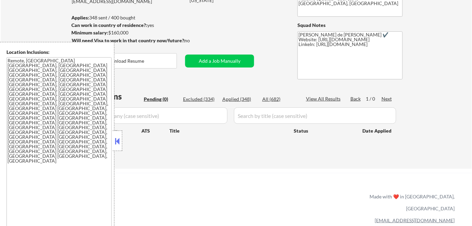
scroll to position [93, 0]
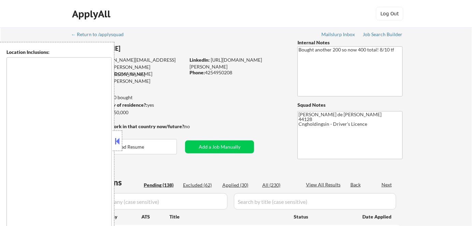
type textarea "[GEOGRAPHIC_DATA], [GEOGRAPHIC_DATA] [GEOGRAPHIC_DATA], [GEOGRAPHIC_DATA] [GEOG…"
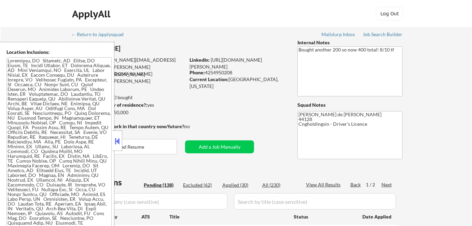
select select ""pending""
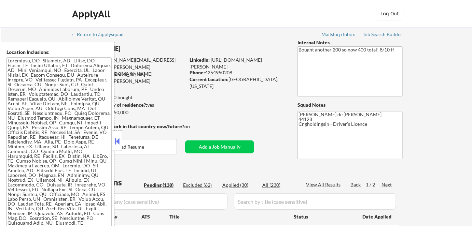
select select ""pending""
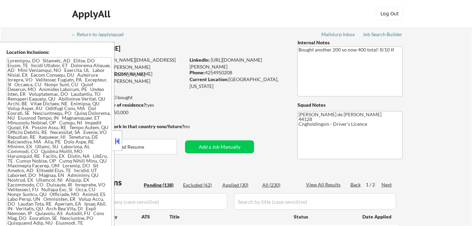
select select ""pending""
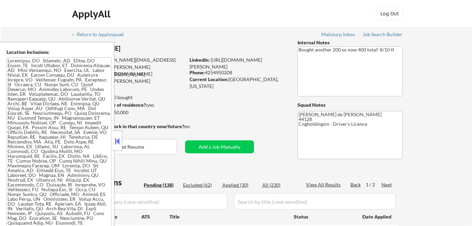
select select ""pending""
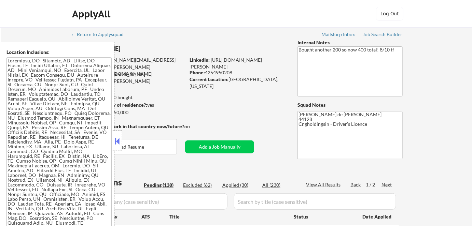
select select ""pending""
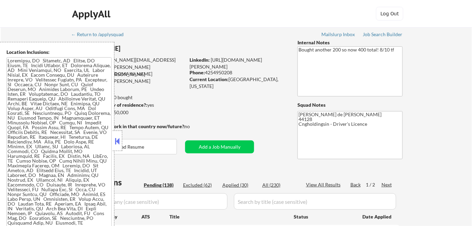
select select ""pending""
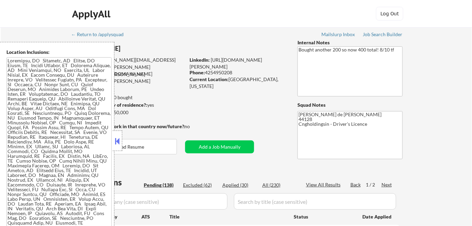
select select ""pending""
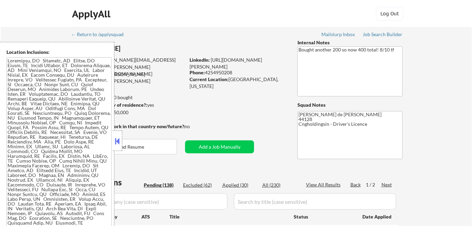
select select ""pending""
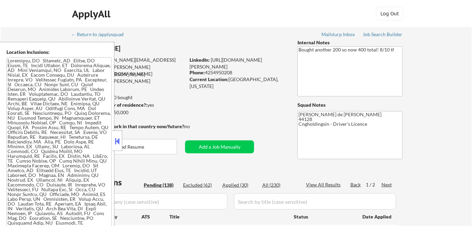
select select ""pending""
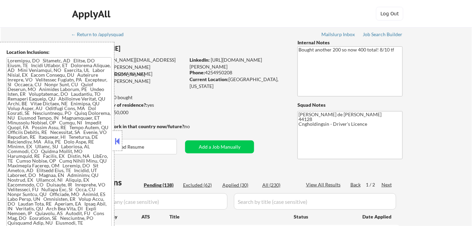
select select ""pending""
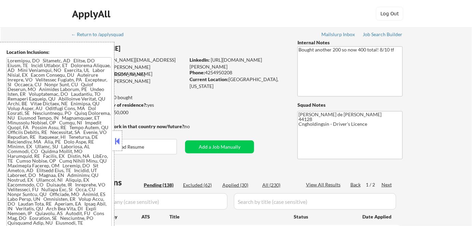
select select ""pending""
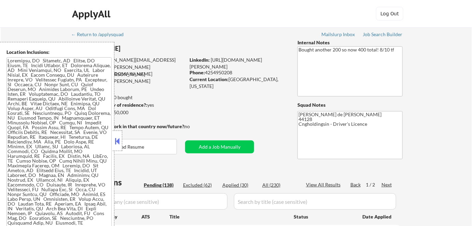
select select ""pending""
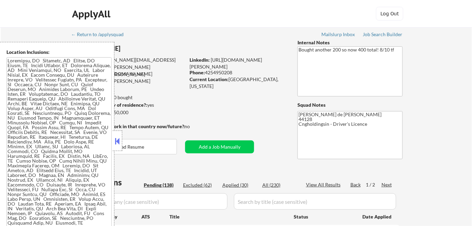
select select ""pending""
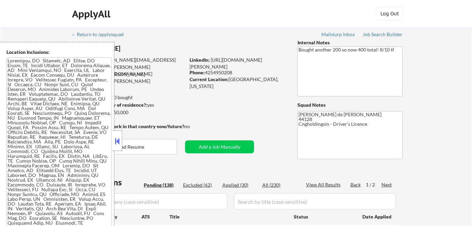
select select ""pending""
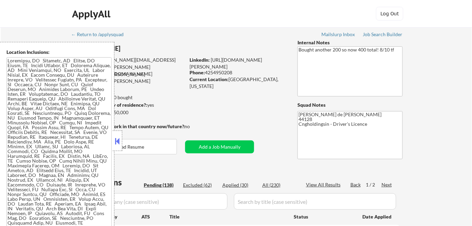
select select ""pending""
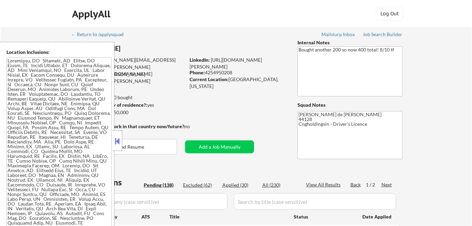
select select ""pending""
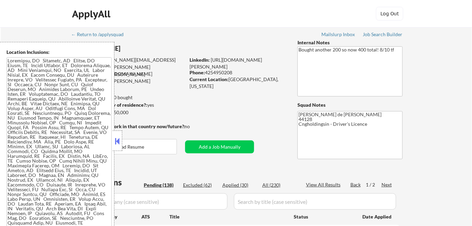
select select ""pending""
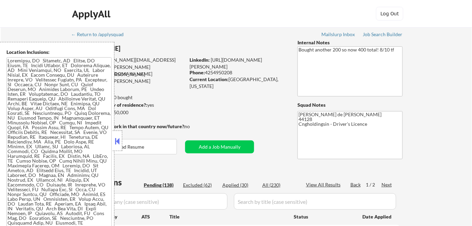
select select ""pending""
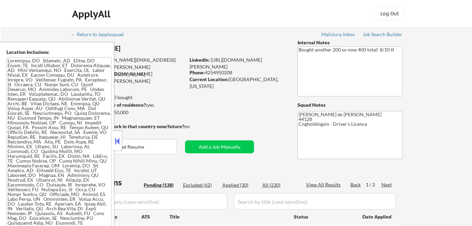
select select ""pending""
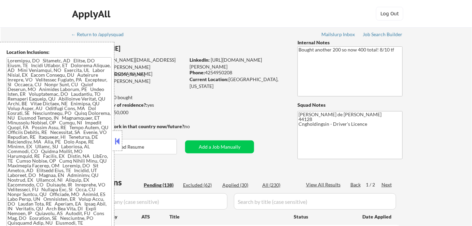
select select ""pending""
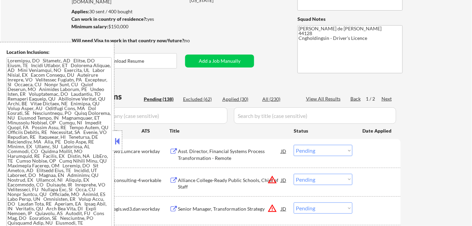
scroll to position [124, 0]
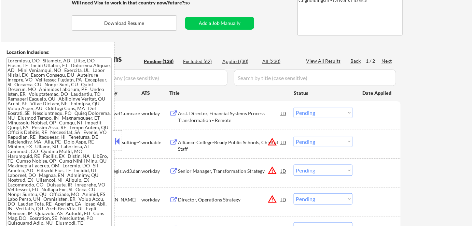
click at [116, 136] on button at bounding box center [118, 141] width 8 height 10
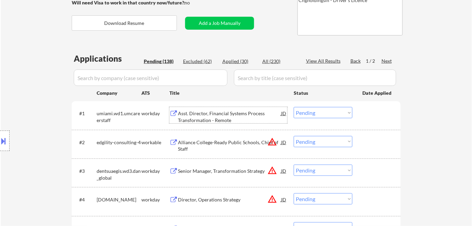
click at [219, 121] on div "Asst. Director, Financial Systems Process Transformation - Remote" at bounding box center [229, 116] width 103 height 13
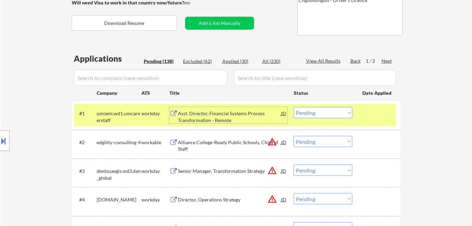
click at [300, 112] on select "Choose an option... Pending Applied Excluded (Questions) Excluded (Expired) Exc…" at bounding box center [322, 112] width 59 height 11
click at [293, 107] on select "Choose an option... Pending Applied Excluded (Questions) Excluded (Expired) Exc…" at bounding box center [322, 112] width 59 height 11
select select ""pending""
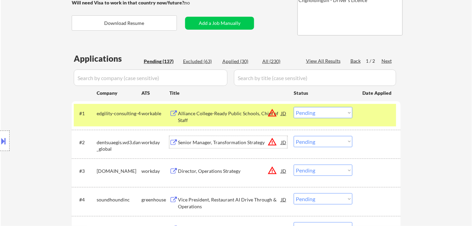
click at [230, 140] on div "Senior Manager, Transformation Strategy" at bounding box center [229, 142] width 103 height 7
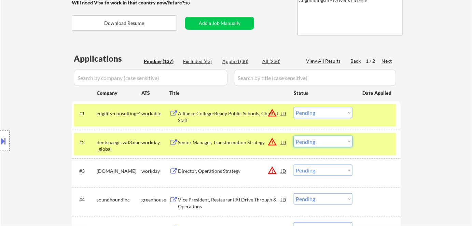
click at [304, 144] on select "Choose an option... Pending Applied Excluded (Questions) Excluded (Expired) Exc…" at bounding box center [322, 141] width 59 height 11
click at [293, 136] on select "Choose an option... Pending Applied Excluded (Questions) Excluded (Expired) Exc…" at bounding box center [322, 141] width 59 height 11
select select ""pending""
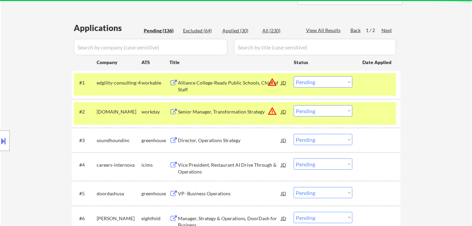
scroll to position [155, 0]
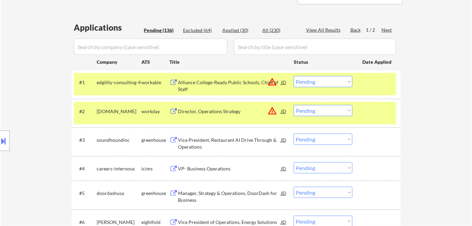
click at [184, 144] on div "Vice President, Restaurant AI Drive Through & Operations" at bounding box center [229, 143] width 103 height 13
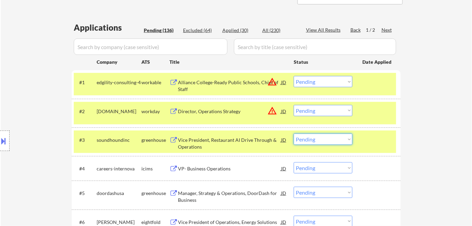
click at [315, 142] on select "Choose an option... Pending Applied Excluded (Questions) Excluded (Expired) Exc…" at bounding box center [322, 139] width 59 height 11
click at [293, 134] on select "Choose an option... Pending Applied Excluded (Questions) Excluded (Expired) Exc…" at bounding box center [322, 139] width 59 height 11
select select ""pending""
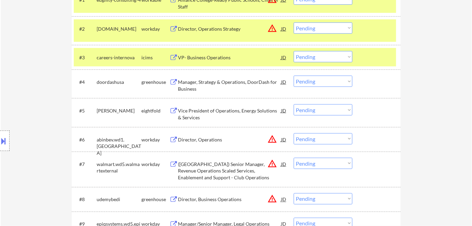
scroll to position [248, 0]
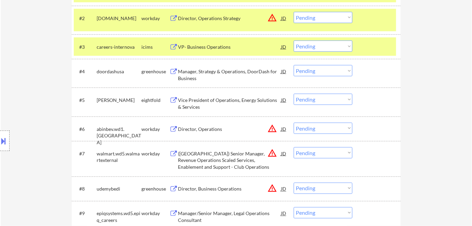
click at [195, 104] on div "Vice President of Operations, Energy Solutions & Services" at bounding box center [229, 103] width 103 height 13
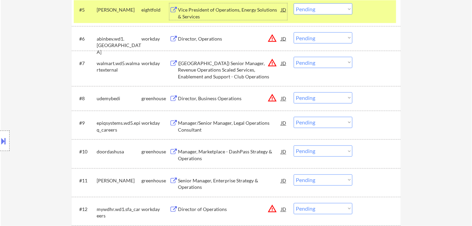
scroll to position [341, 0]
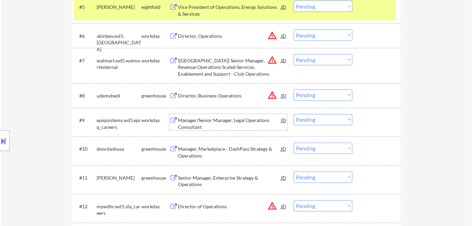
click at [243, 125] on div "Manager/Senior Manager, Legal Operations Consultant" at bounding box center [229, 123] width 103 height 13
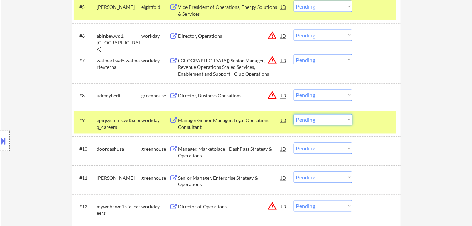
click at [343, 120] on select "Choose an option... Pending Applied Excluded (Questions) Excluded (Expired) Exc…" at bounding box center [322, 119] width 59 height 11
click at [293, 114] on select "Choose an option... Pending Applied Excluded (Questions) Excluded (Expired) Exc…" at bounding box center [322, 119] width 59 height 11
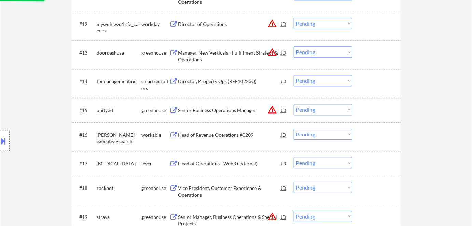
scroll to position [527, 0]
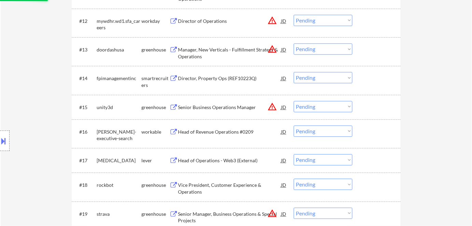
select select ""pending""
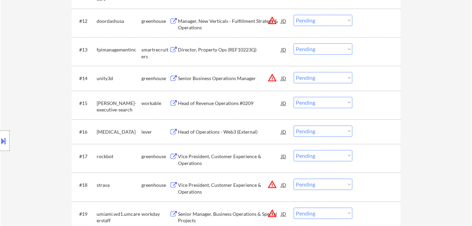
click at [195, 128] on div "Head of Operations - Web3 (External)" at bounding box center [229, 132] width 103 height 12
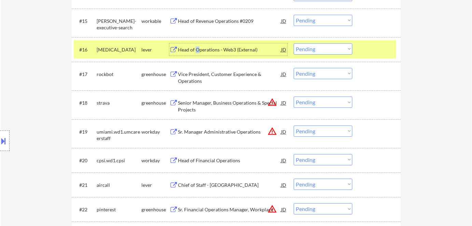
scroll to position [620, 0]
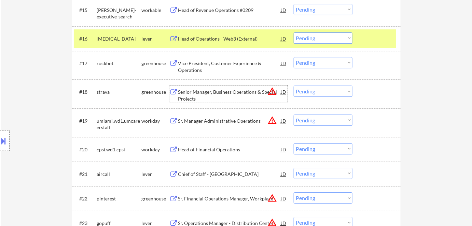
click at [241, 92] on div "Senior Manager, Business Operations & Special Projects" at bounding box center [229, 95] width 103 height 13
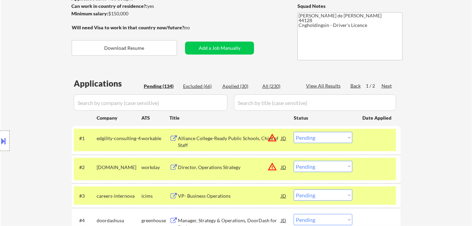
scroll to position [84, 0]
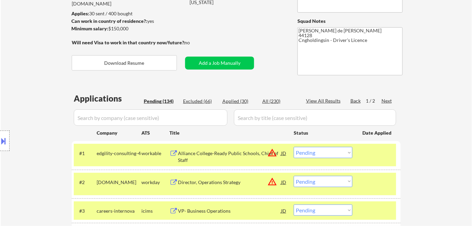
click at [234, 101] on div "Applied (30)" at bounding box center [239, 101] width 34 height 7
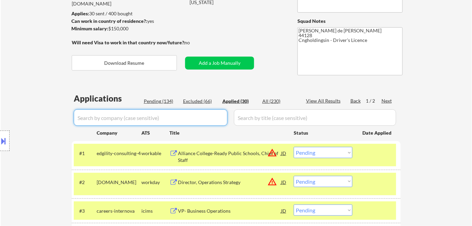
click at [169, 119] on input "input" at bounding box center [151, 118] width 154 height 16
type input "strava"
select select ""applied""
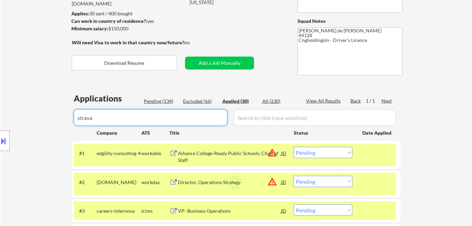
select select ""applied""
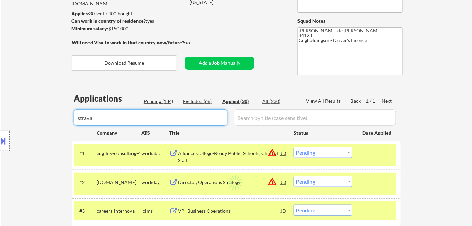
select select ""applied""
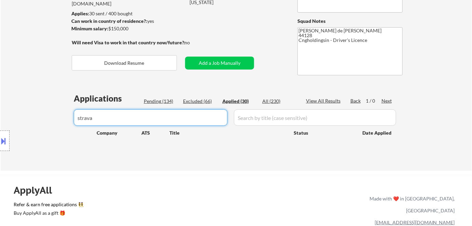
type input "strava"
click at [160, 102] on div "Pending (134)" at bounding box center [161, 101] width 34 height 7
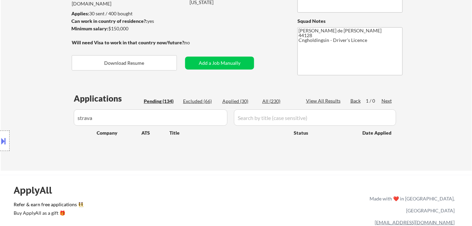
select select ""pending""
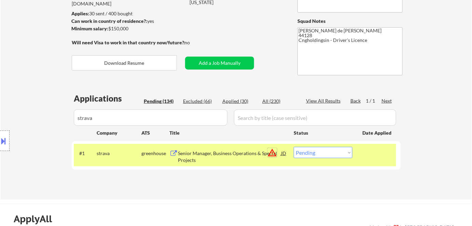
click at [274, 150] on button "warning_amber" at bounding box center [272, 153] width 10 height 10
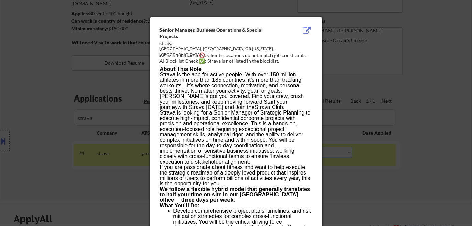
click at [352, 184] on div at bounding box center [236, 113] width 472 height 226
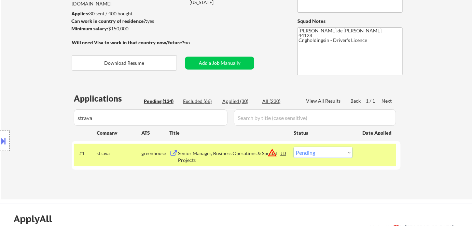
click at [4, 136] on button at bounding box center [4, 140] width 8 height 11
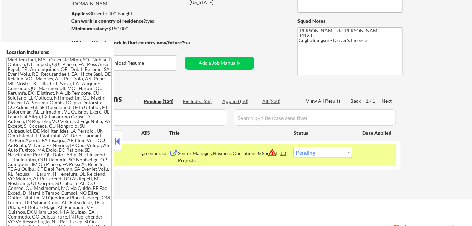
scroll to position [512, 0]
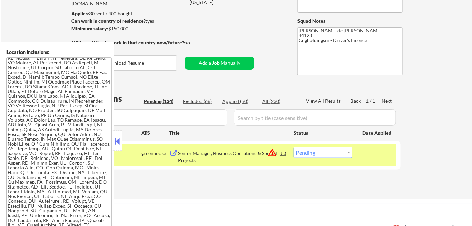
click at [120, 139] on button at bounding box center [118, 141] width 8 height 10
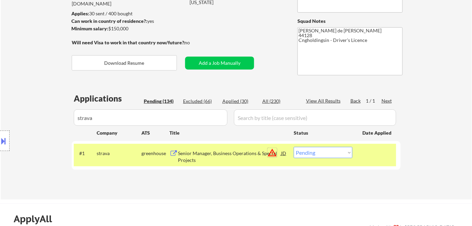
click at [273, 151] on button "warning_amber" at bounding box center [272, 153] width 10 height 10
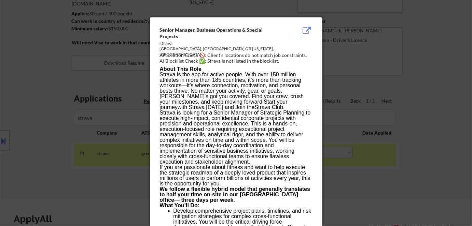
click at [400, 165] on div at bounding box center [236, 113] width 472 height 226
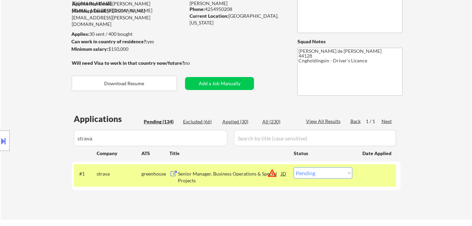
scroll to position [53, 0]
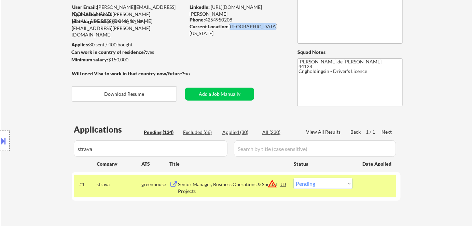
drag, startPoint x: 229, startPoint y: 27, endPoint x: 270, endPoint y: 27, distance: 41.0
click at [270, 27] on div "Current Location: [GEOGRAPHIC_DATA], [US_STATE]" at bounding box center [237, 29] width 97 height 13
copy div "[GEOGRAPHIC_DATA], [US_STATE]"
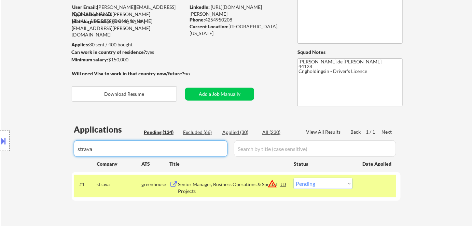
drag, startPoint x: 162, startPoint y: 149, endPoint x: 16, endPoint y: 157, distance: 146.0
click at [16, 157] on body "← Return to /applysquad Mailslurp Inbox Job Search Builder [PERSON_NAME] User E…" at bounding box center [236, 60] width 472 height 226
select select ""pending""
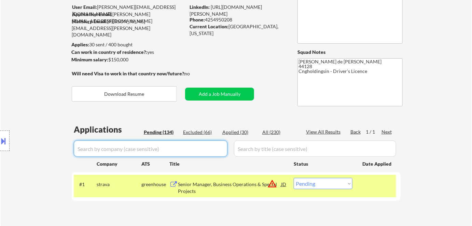
select select ""pending""
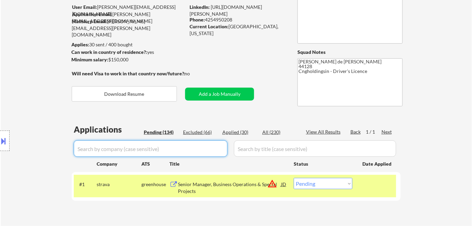
select select ""pending""
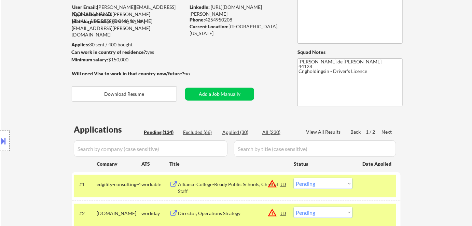
click at [155, 132] on div "Pending (134)" at bounding box center [161, 132] width 34 height 7
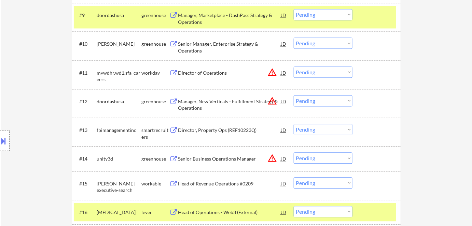
scroll to position [456, 0]
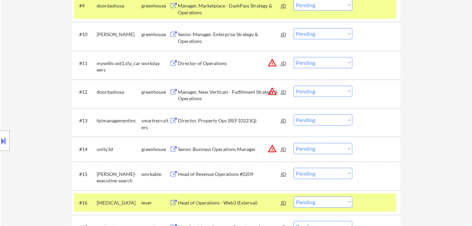
click at [210, 65] on div "Director of Operations" at bounding box center [229, 63] width 103 height 7
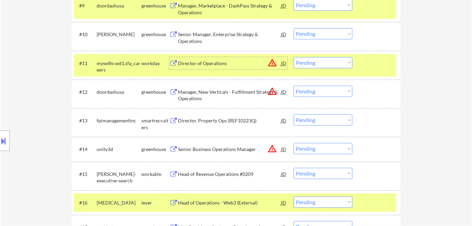
click at [305, 60] on select "Choose an option... Pending Applied Excluded (Questions) Excluded (Expired) Exc…" at bounding box center [322, 62] width 59 height 11
click at [293, 57] on select "Choose an option... Pending Applied Excluded (Questions) Excluded (Expired) Exc…" at bounding box center [322, 62] width 59 height 11
select select ""pending""
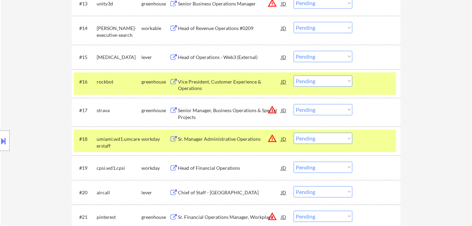
scroll to position [580, 0]
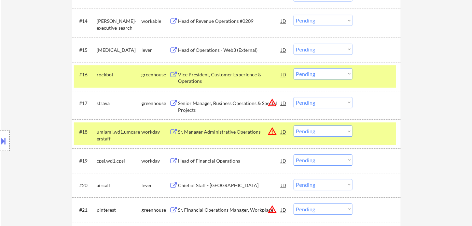
click at [222, 133] on div "Sr. Manager Administrative Operations" at bounding box center [229, 132] width 103 height 7
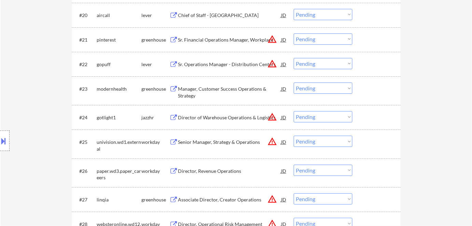
scroll to position [766, 0]
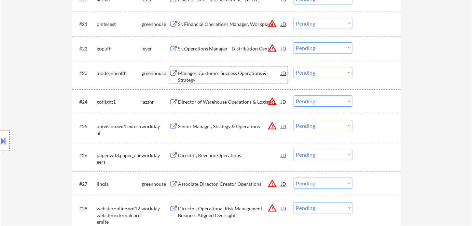
click at [185, 69] on div "Manager, Customer Success Operations & Strategy" at bounding box center [229, 75] width 103 height 16
